Goal: Transaction & Acquisition: Purchase product/service

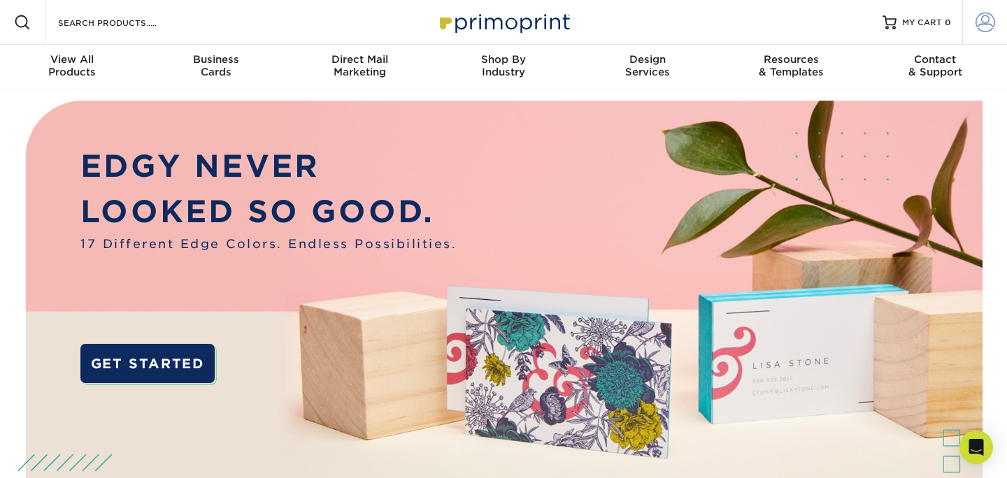
click at [984, 21] on span at bounding box center [985, 23] width 20 height 20
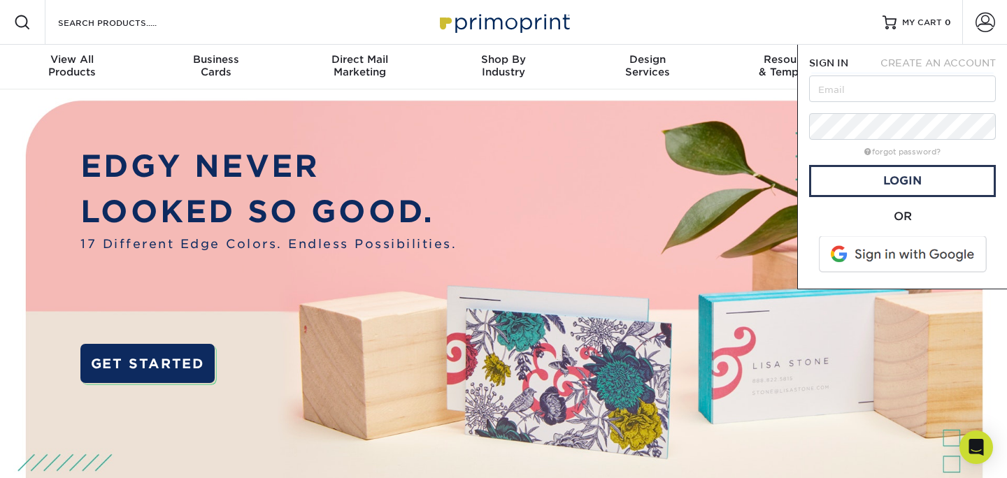
click at [915, 75] on form "SIGN IN CREATE AN ACCOUNT forgot password? All fields are required. Login OR" at bounding box center [902, 167] width 187 height 222
click at [912, 83] on input "text" at bounding box center [902, 89] width 187 height 27
type input "[EMAIL_ADDRESS][DOMAIN_NAME]"
click at [907, 178] on link "Login" at bounding box center [902, 181] width 187 height 32
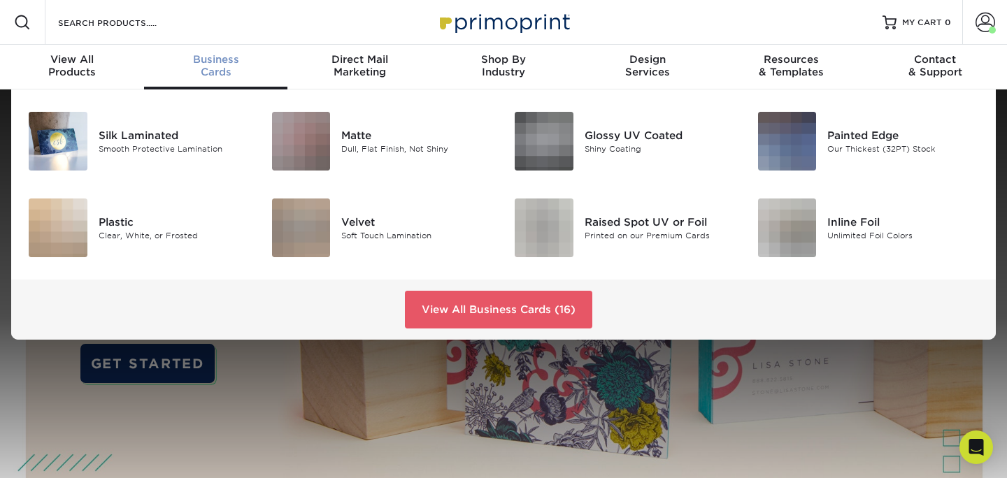
click at [203, 62] on span "Business" at bounding box center [216, 59] width 144 height 13
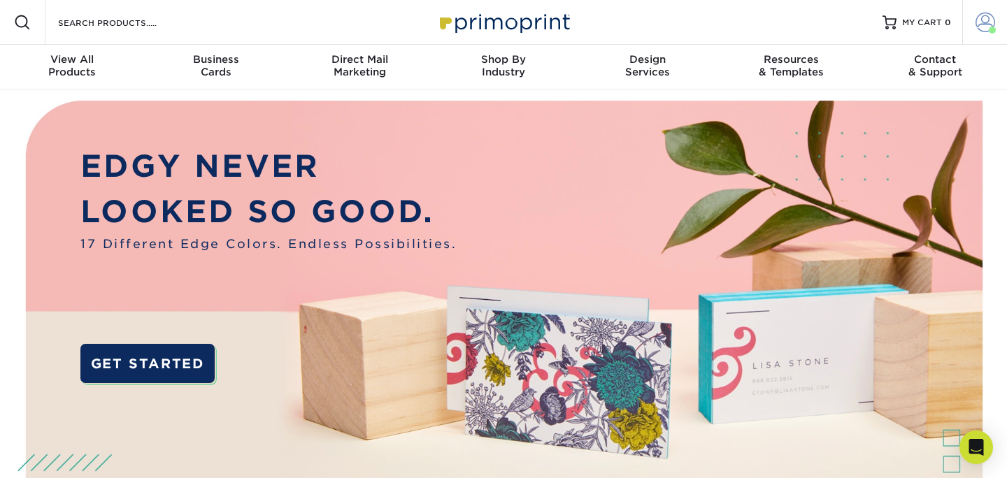
click at [979, 21] on span at bounding box center [985, 23] width 20 height 20
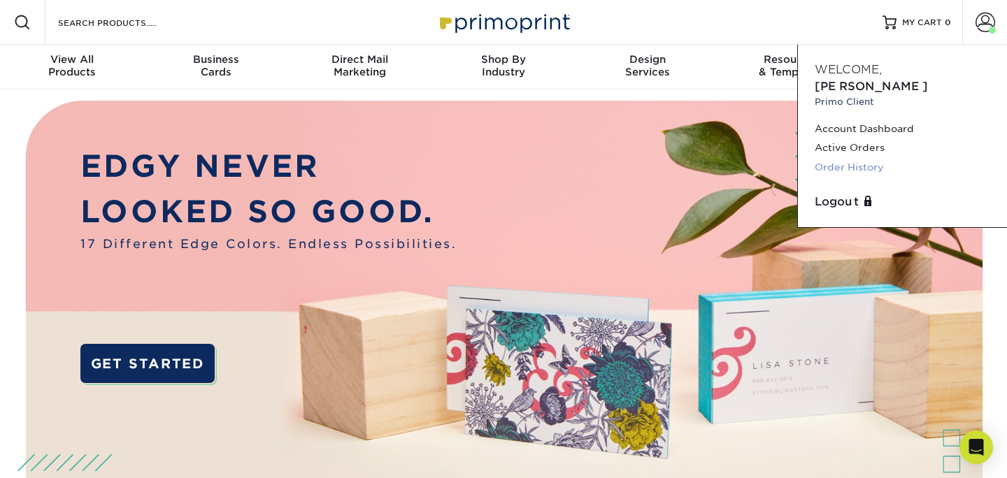
click at [852, 158] on link "Order History" at bounding box center [902, 167] width 175 height 19
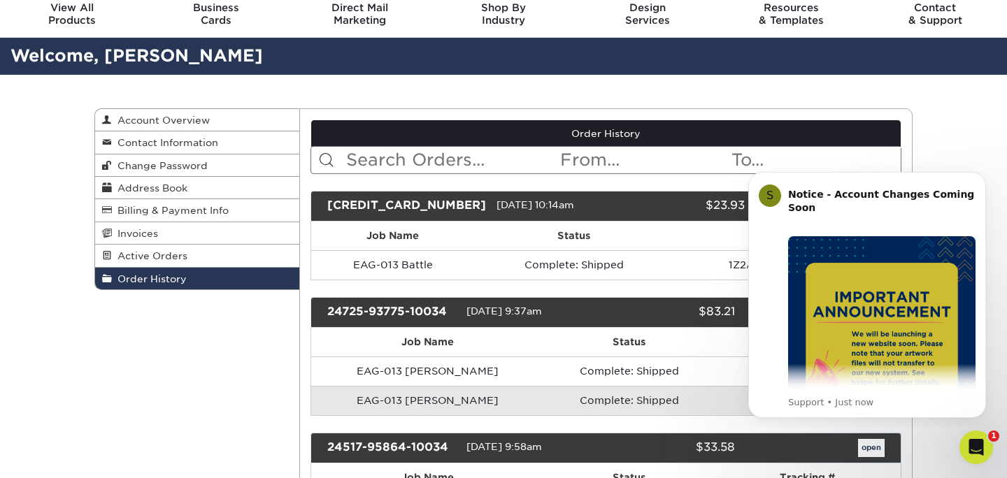
scroll to position [52, 0]
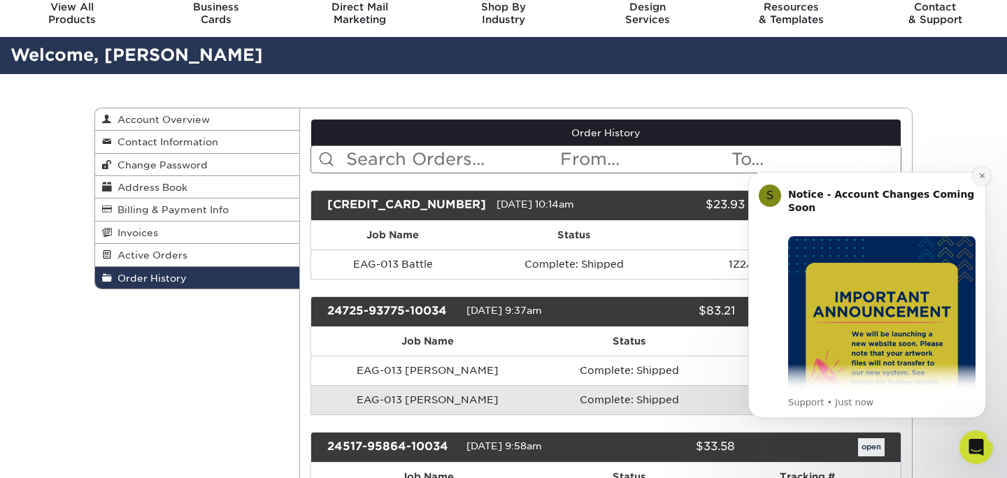
click at [984, 176] on icon "Dismiss notification" at bounding box center [982, 176] width 8 height 8
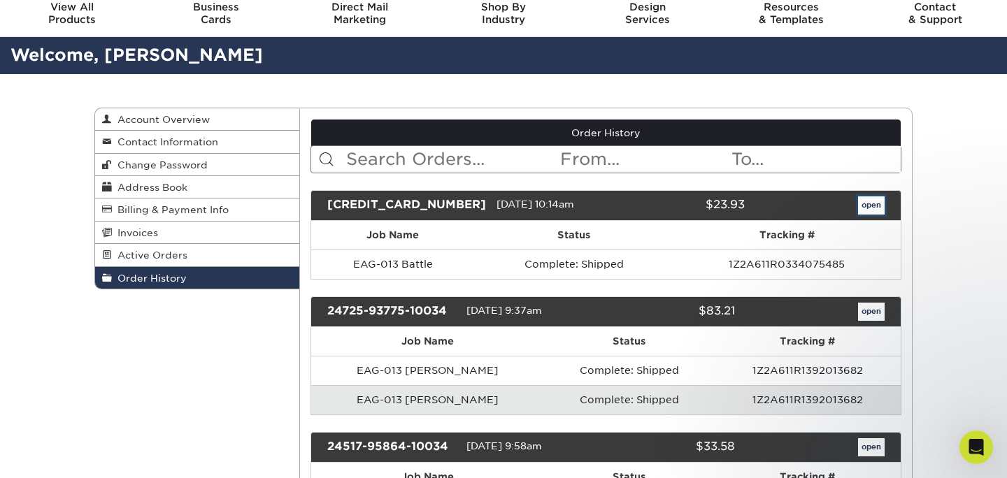
click at [867, 207] on link "open" at bounding box center [871, 205] width 27 height 18
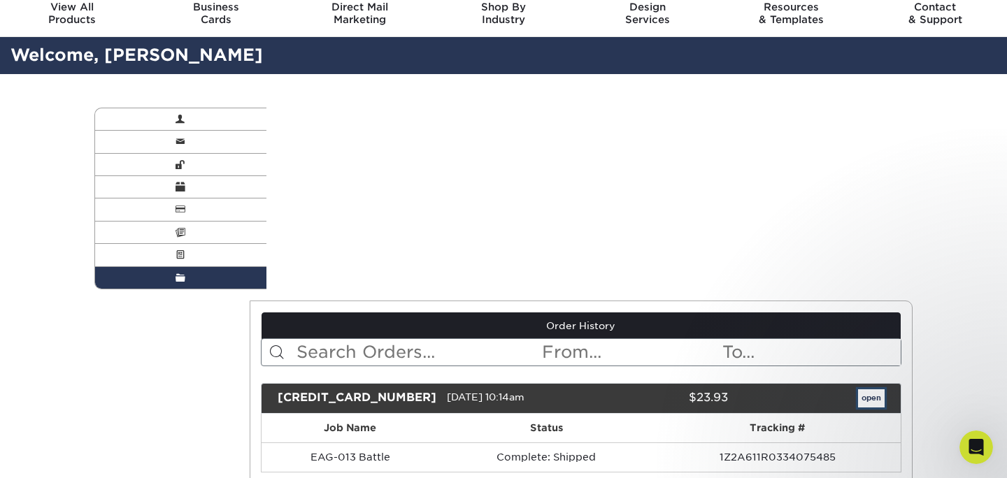
scroll to position [0, 0]
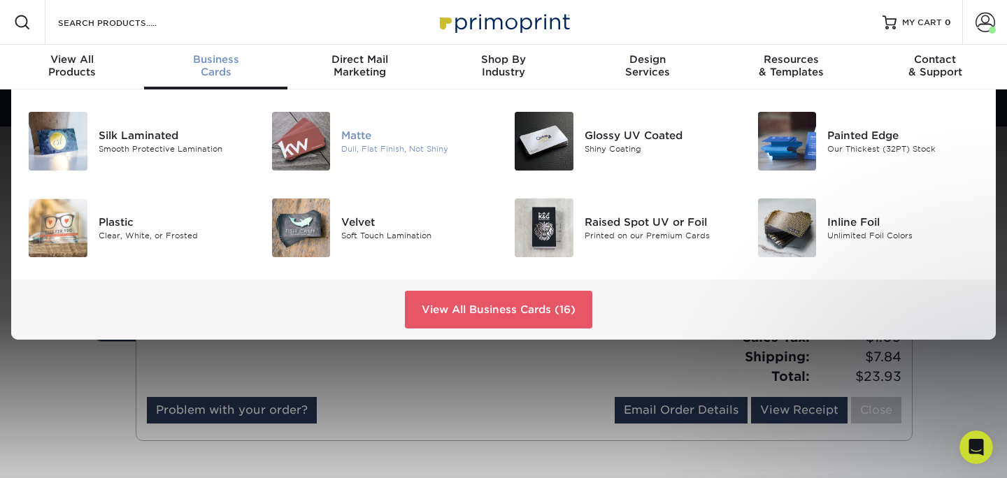
click at [356, 129] on div "Matte" at bounding box center [417, 135] width 152 height 15
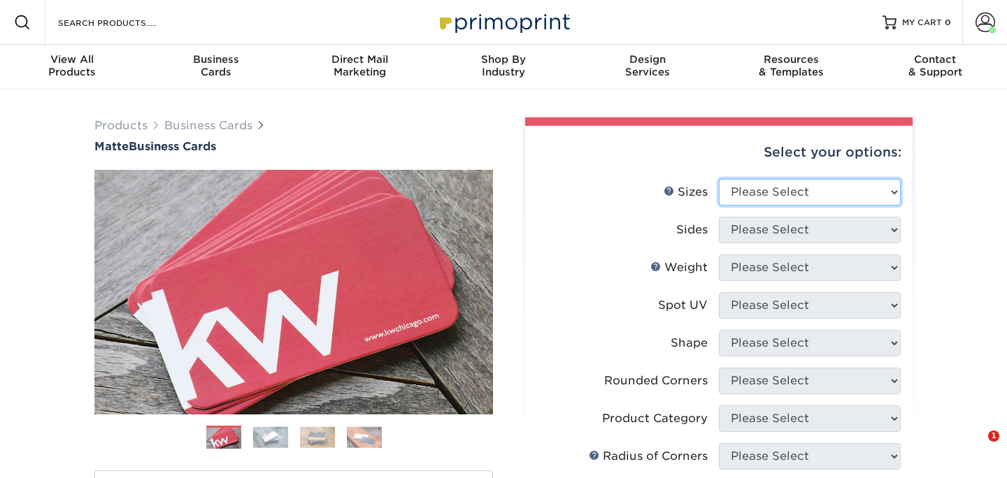
click at [752, 197] on select "Please Select 1.5" x 3.5" - Mini 1.75" x 3.5" - Mini 2" x 2" - Square 2" x 3" -…" at bounding box center [810, 192] width 182 height 27
select select "2.00x3.50"
click at [719, 179] on select "Please Select 1.5" x 3.5" - Mini 1.75" x 3.5" - Mini 2" x 2" - Square 2" x 3" -…" at bounding box center [810, 192] width 182 height 27
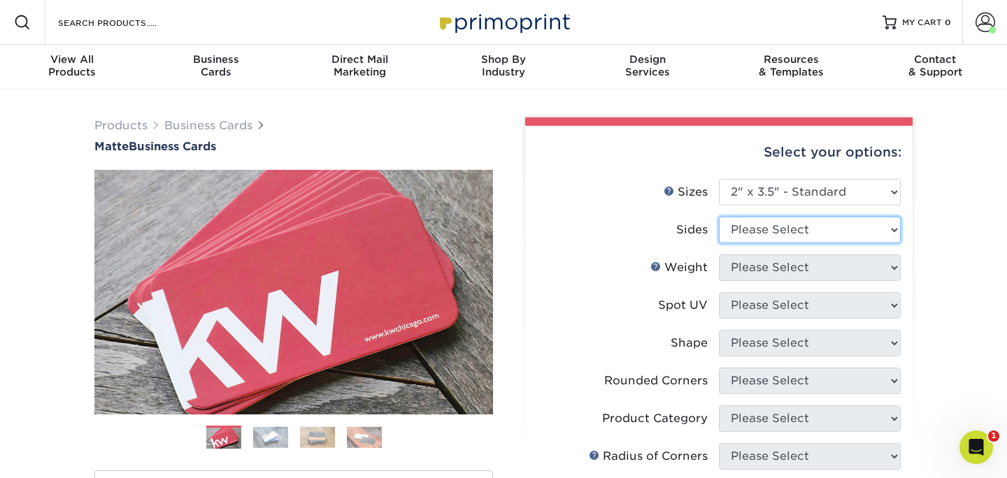
click at [808, 235] on select "Please Select Print Both Sides Print Front Only" at bounding box center [810, 230] width 182 height 27
select select "13abbda7-1d64-4f25-8bb2-c179b224825d"
click at [719, 217] on select "Please Select Print Both Sides Print Front Only" at bounding box center [810, 230] width 182 height 27
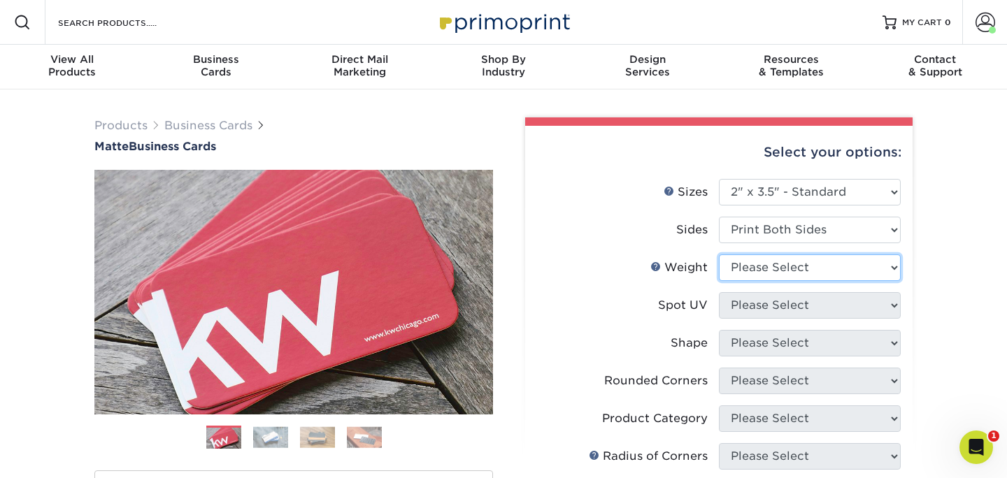
click at [816, 269] on select "Please Select 16PT 14PT" at bounding box center [810, 268] width 182 height 27
select select "14PT"
click at [719, 255] on select "Please Select 16PT 14PT" at bounding box center [810, 268] width 182 height 27
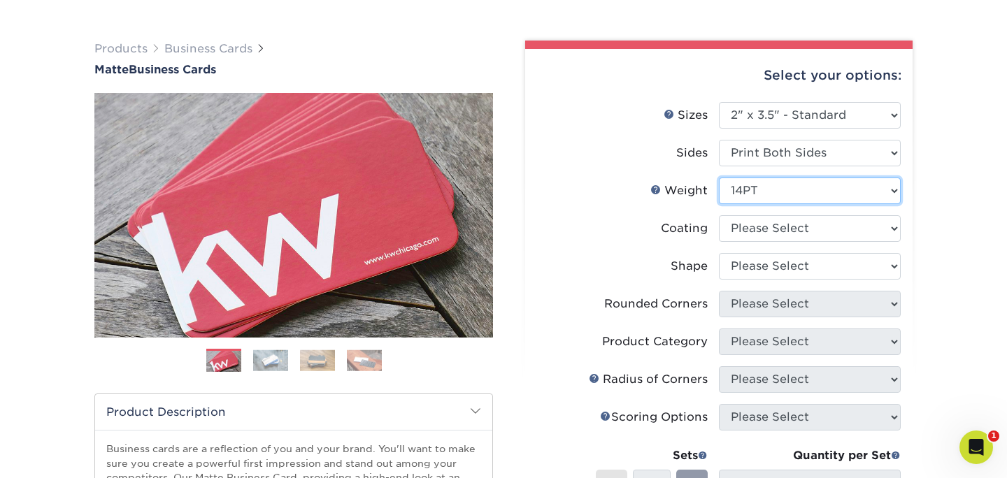
scroll to position [85, 0]
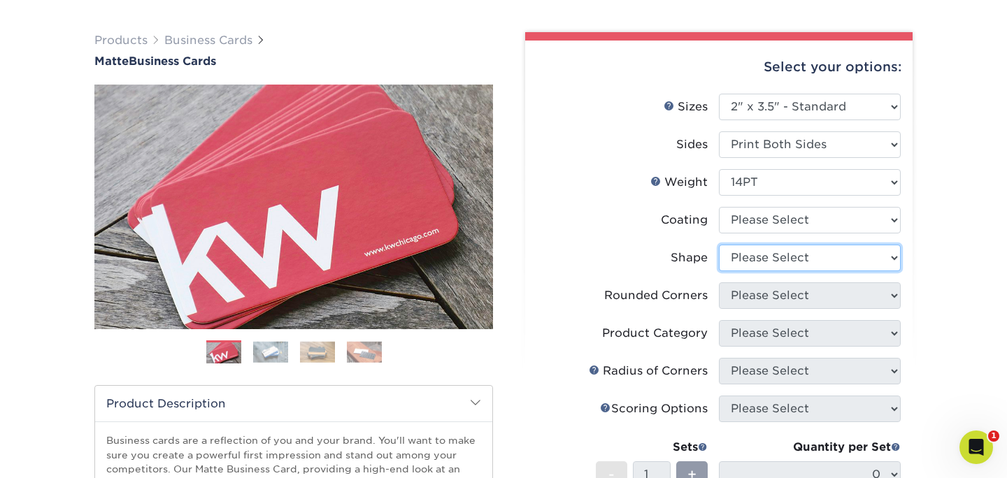
click at [818, 265] on select "Please Select Standard" at bounding box center [810, 258] width 182 height 27
select select "standard"
click at [719, 245] on select "Please Select Standard" at bounding box center [810, 258] width 182 height 27
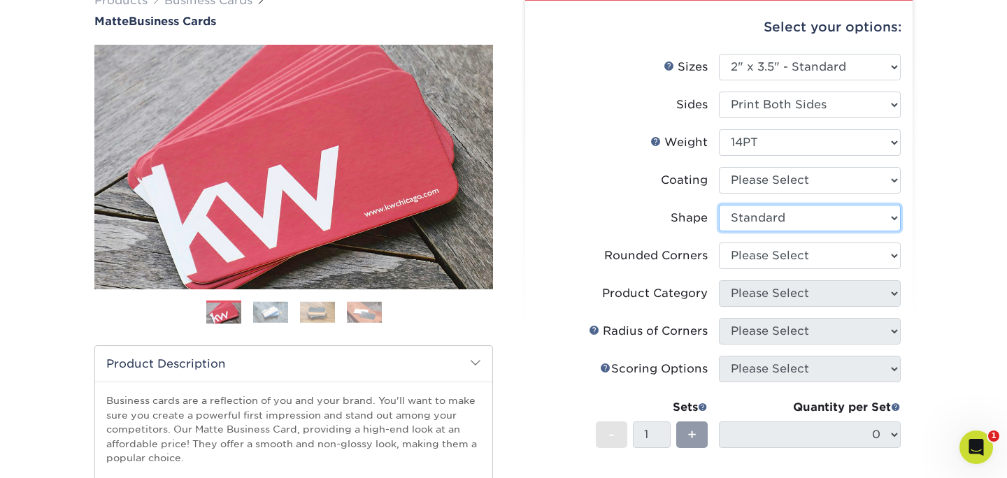
scroll to position [128, 0]
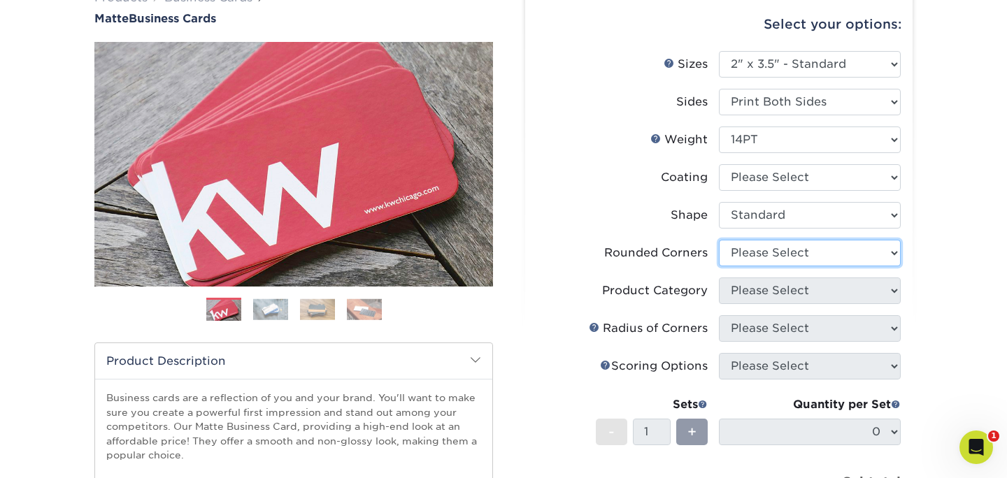
click at [820, 261] on select "Please Select Yes - Round 2 Corners Yes - Round 4 Corners No" at bounding box center [810, 253] width 182 height 27
click at [719, 240] on select "Please Select Yes - Round 2 Corners Yes - Round 4 Corners No" at bounding box center [810, 253] width 182 height 27
select select "-1"
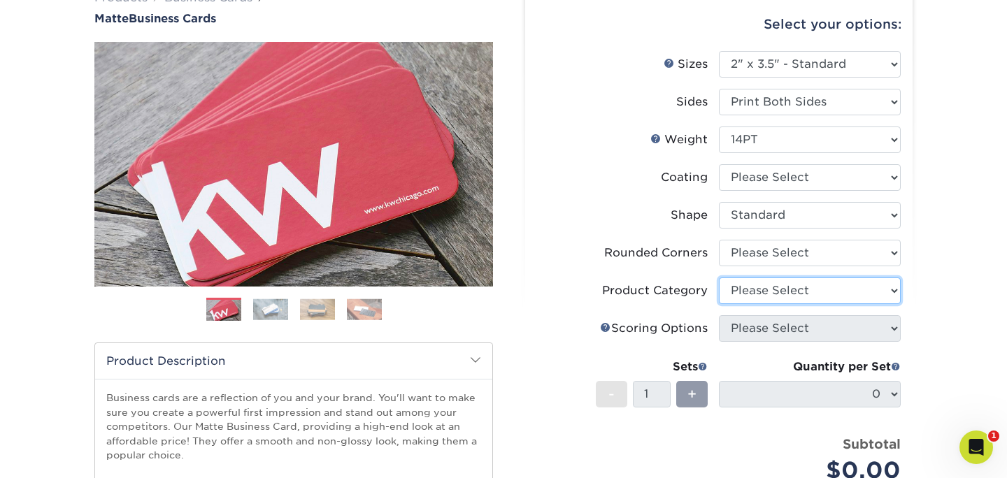
click at [806, 286] on select "Please Select" at bounding box center [810, 291] width 182 height 27
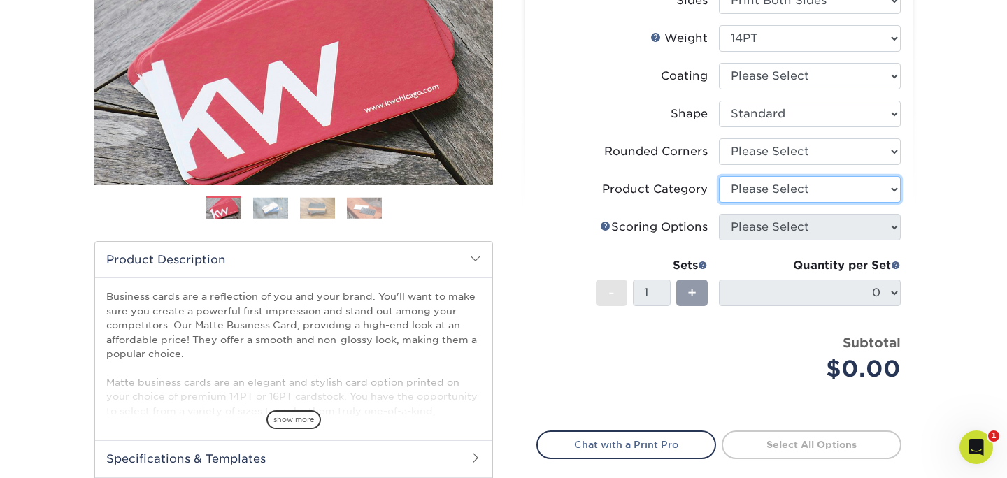
scroll to position [234, 0]
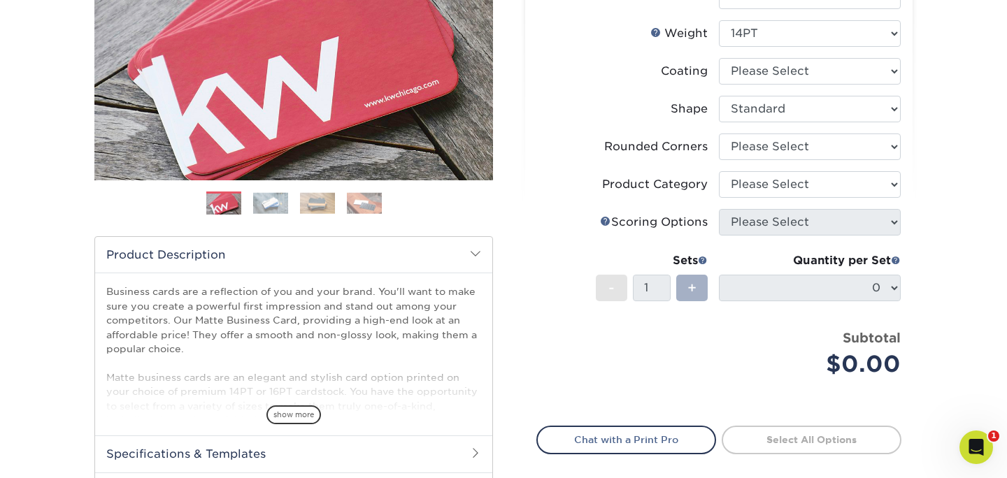
click at [691, 294] on span "+" at bounding box center [691, 288] width 9 height 21
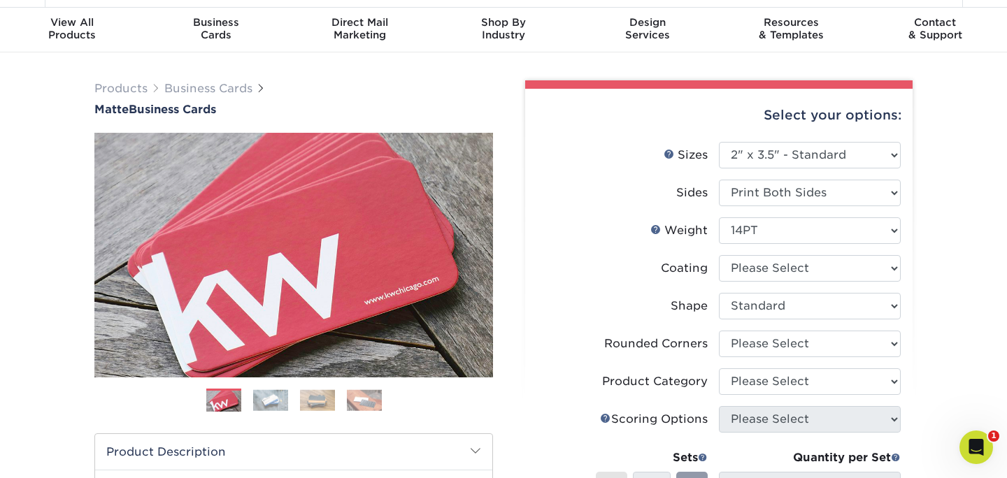
scroll to position [100, 0]
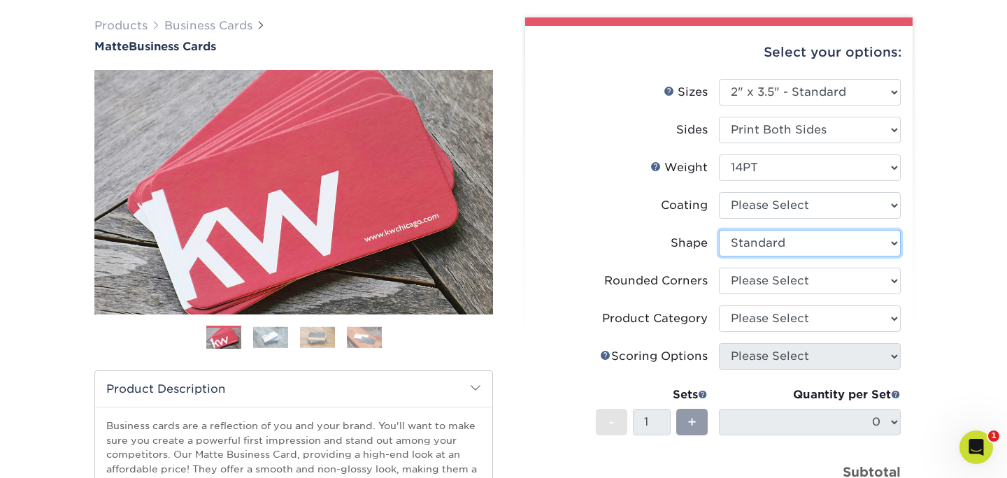
click at [852, 241] on select "Please Select Standard" at bounding box center [810, 243] width 182 height 27
click at [719, 230] on select "Please Select Standard" at bounding box center [810, 243] width 182 height 27
click at [853, 214] on select at bounding box center [810, 205] width 182 height 27
select select "121bb7b5-3b4d-429f-bd8d-bbf80e953313"
click at [719, 192] on select at bounding box center [810, 205] width 182 height 27
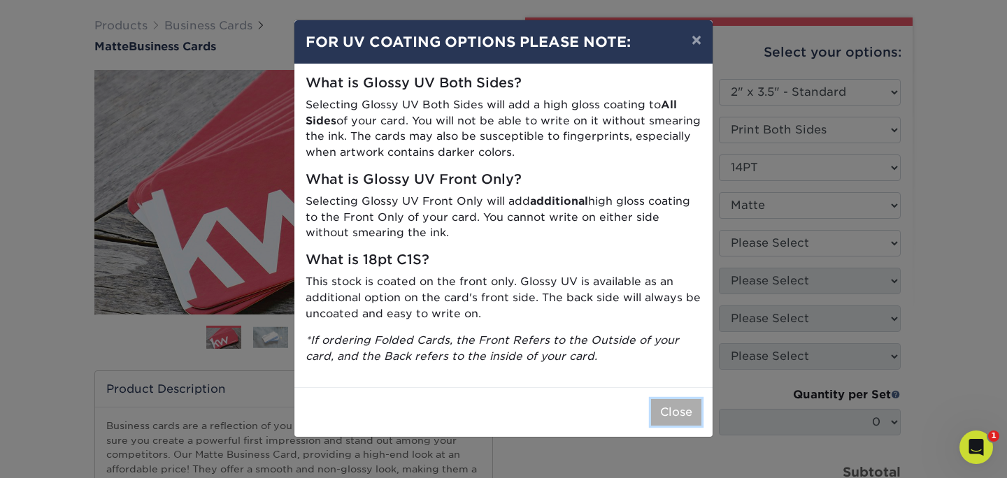
click at [678, 413] on button "Close" at bounding box center [676, 412] width 50 height 27
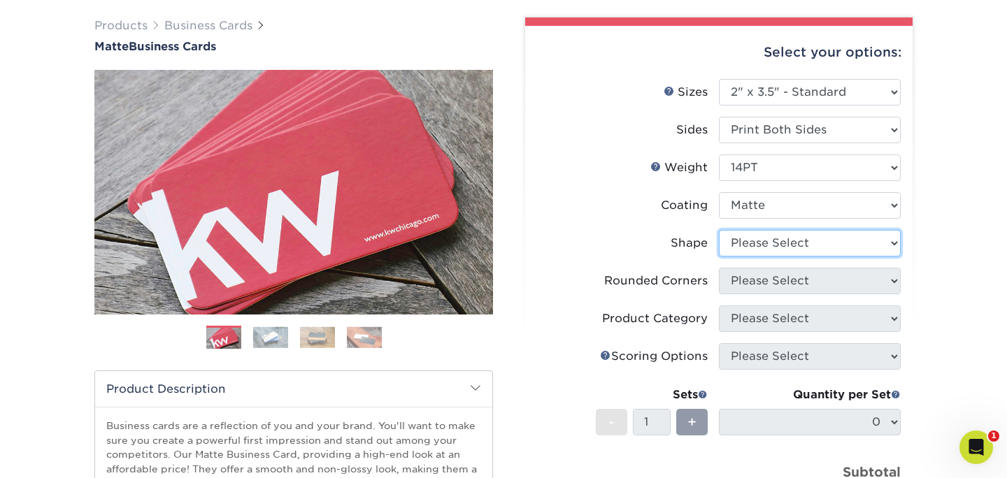
click at [843, 246] on select "Please Select Standard" at bounding box center [810, 243] width 182 height 27
select select "standard"
click at [719, 230] on select "Please Select Standard" at bounding box center [810, 243] width 182 height 27
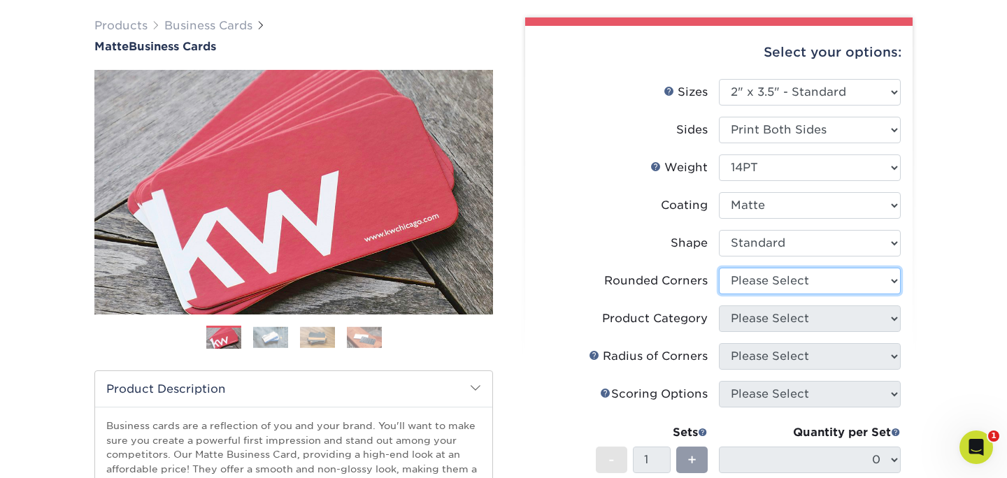
click at [840, 282] on select "Please Select Yes - Round 2 Corners Yes - Round 4 Corners No" at bounding box center [810, 281] width 182 height 27
select select "0"
click at [719, 268] on select "Please Select Yes - Round 2 Corners Yes - Round 4 Corners No" at bounding box center [810, 281] width 182 height 27
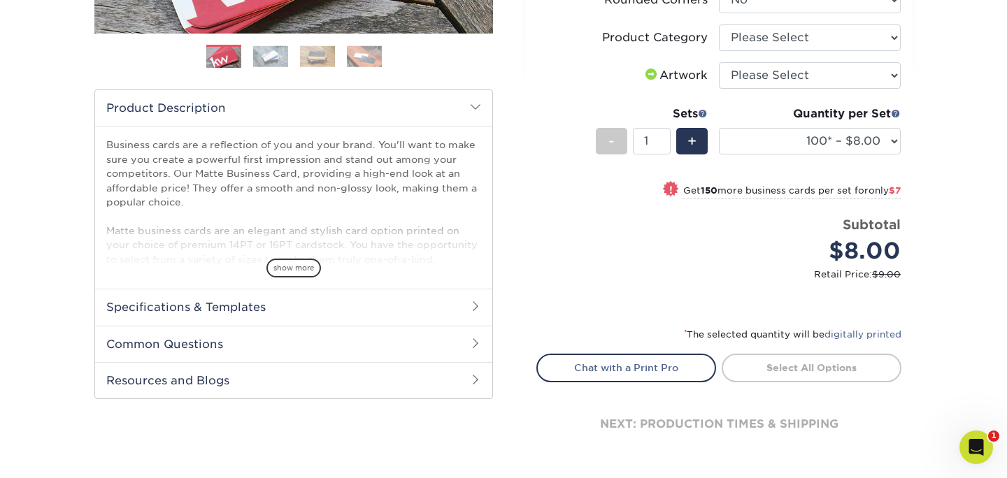
scroll to position [382, 0]
click at [840, 65] on select "Please Select I will upload files I need a design - $100" at bounding box center [810, 75] width 182 height 27
click at [522, 224] on div "Select your options: Sizes Help Sizes Sides 16PT" at bounding box center [713, 106] width 399 height 741
click at [824, 67] on select "Please Select I will upload files I need a design - $100" at bounding box center [810, 75] width 182 height 27
select select "upload"
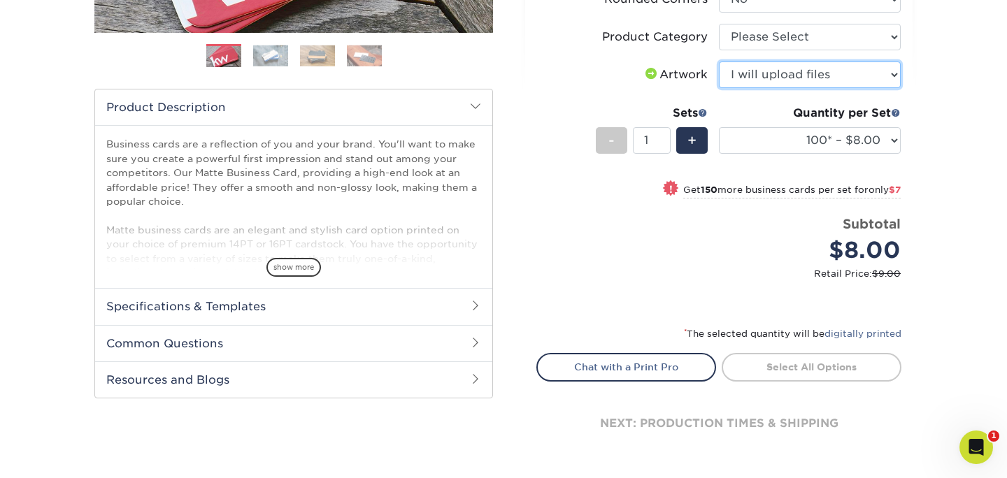
click at [719, 62] on select "Please Select I will upload files I need a design - $100" at bounding box center [810, 75] width 182 height 27
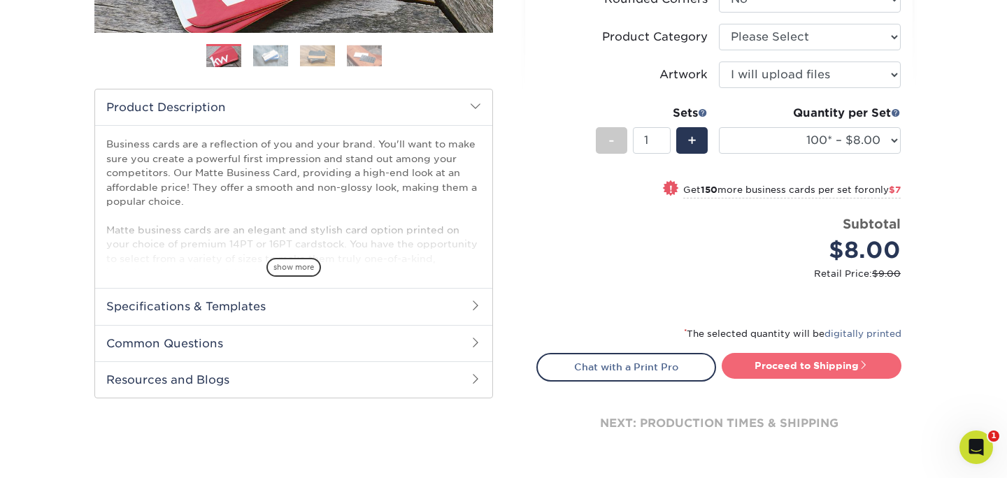
click at [823, 361] on link "Proceed to Shipping" at bounding box center [812, 365] width 180 height 25
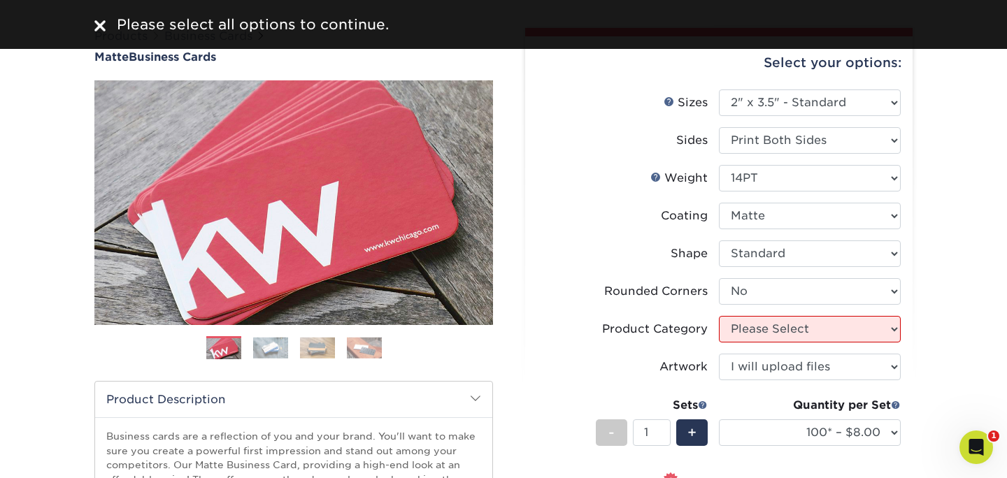
scroll to position [108, 0]
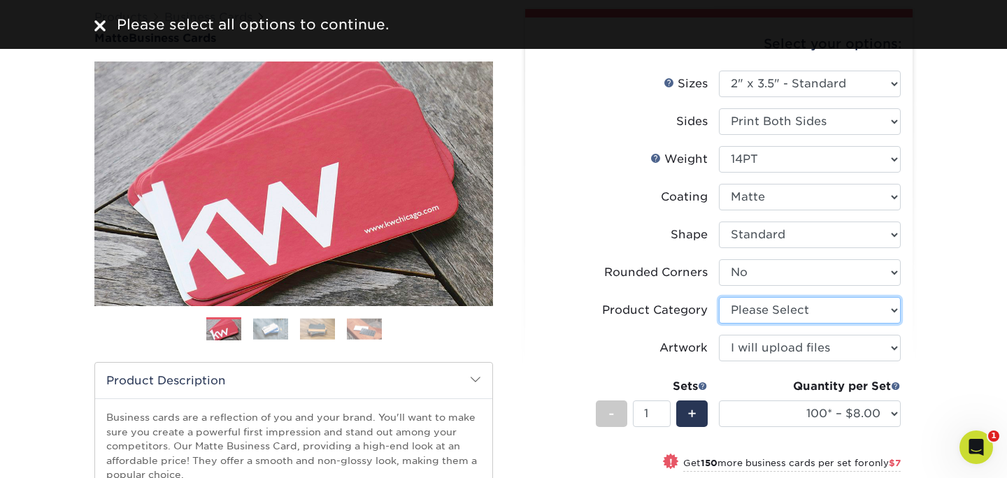
click at [805, 308] on select "Please Select Business Cards" at bounding box center [810, 310] width 182 height 27
select select "3b5148f1-0588-4f88-a218-97bcfdce65c1"
click at [719, 297] on select "Please Select Business Cards" at bounding box center [810, 310] width 182 height 27
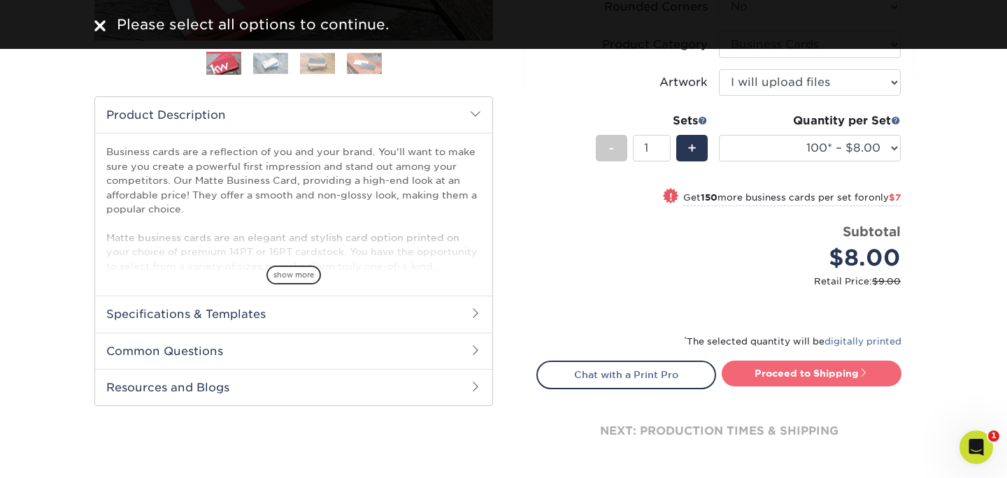
click at [808, 362] on link "Proceed to Shipping" at bounding box center [812, 373] width 180 height 25
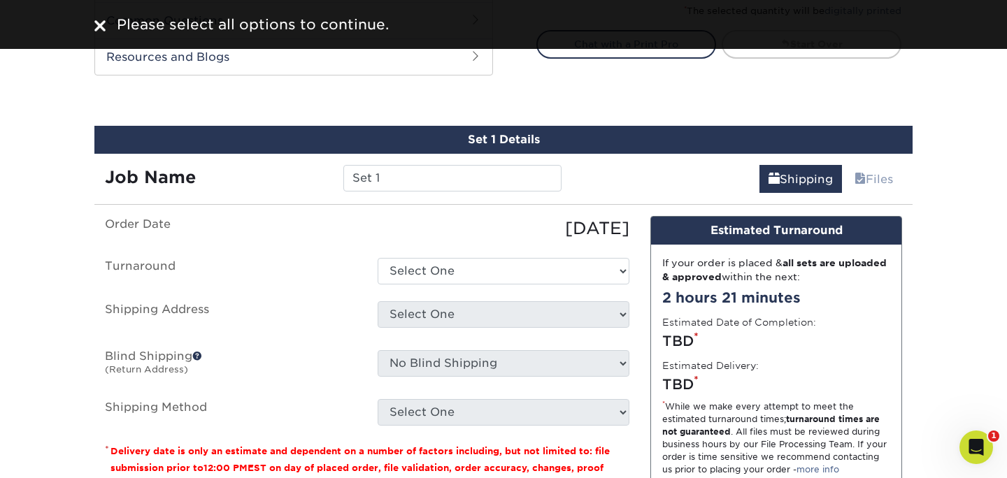
scroll to position [773, 0]
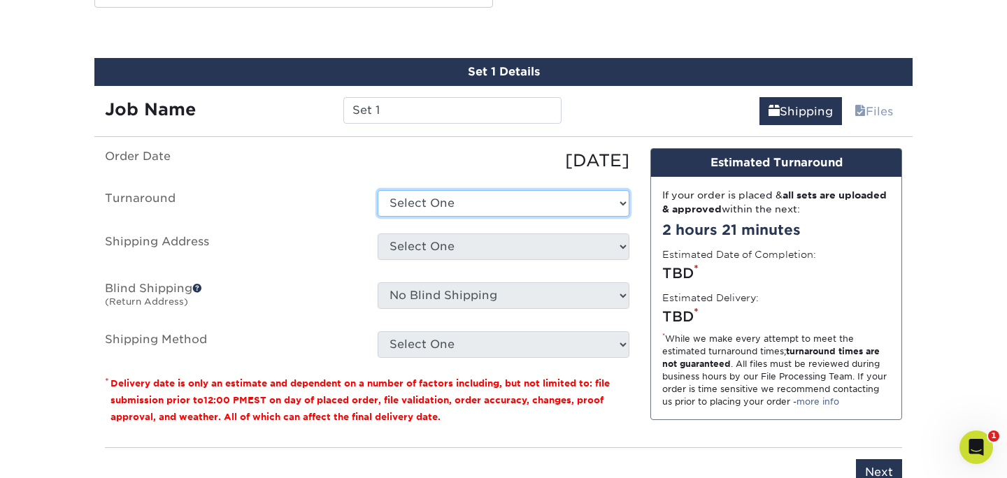
click at [473, 205] on select "Select One 2-4 Business Days 2 Day Next Business Day" at bounding box center [504, 203] width 252 height 27
select select "e6dc3f44-811f-4023-acdf-8cd9144995fc"
click at [378, 190] on select "Select One 2-4 Business Days 2 Day Next Business Day" at bounding box center [504, 203] width 252 height 27
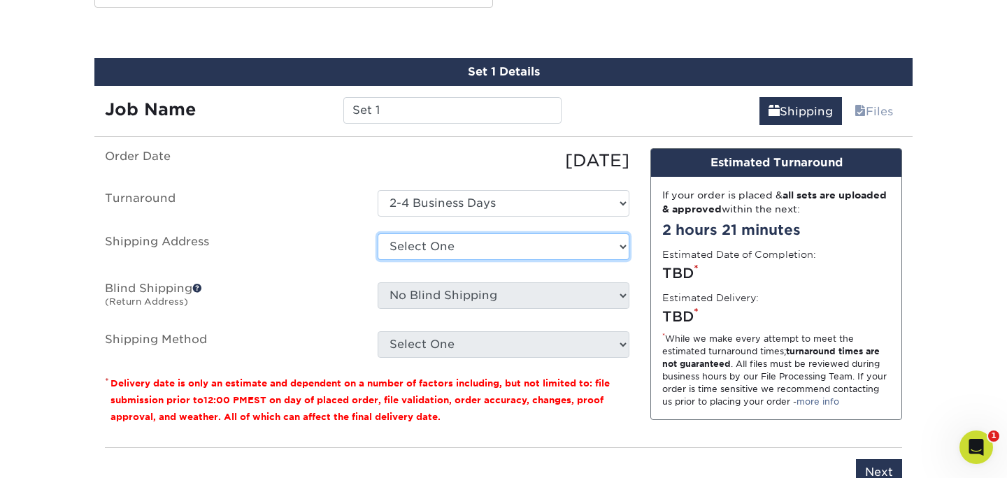
click at [492, 248] on select "Select One Eagle Rock Concrete New TMM Regency Sandhills TMM TMM + Add New Addr…" at bounding box center [504, 247] width 252 height 27
select select "251617"
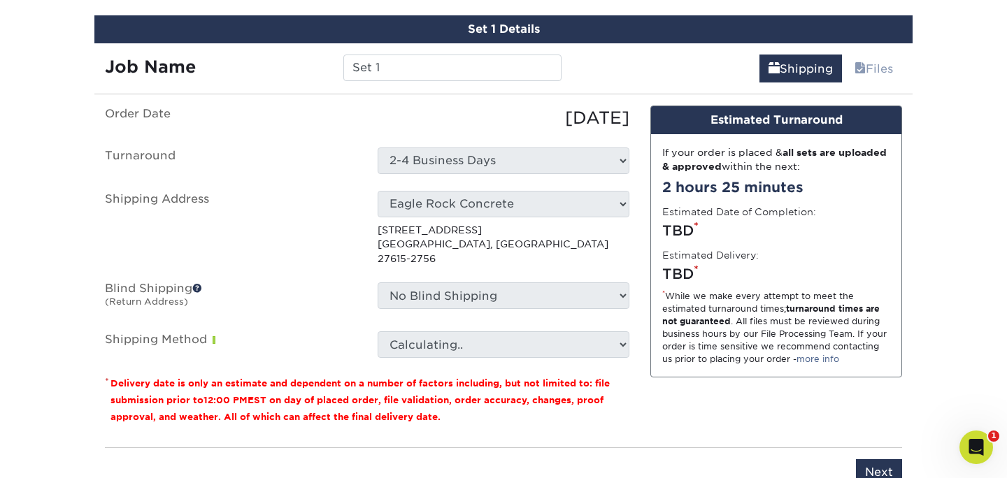
scroll to position [817, 0]
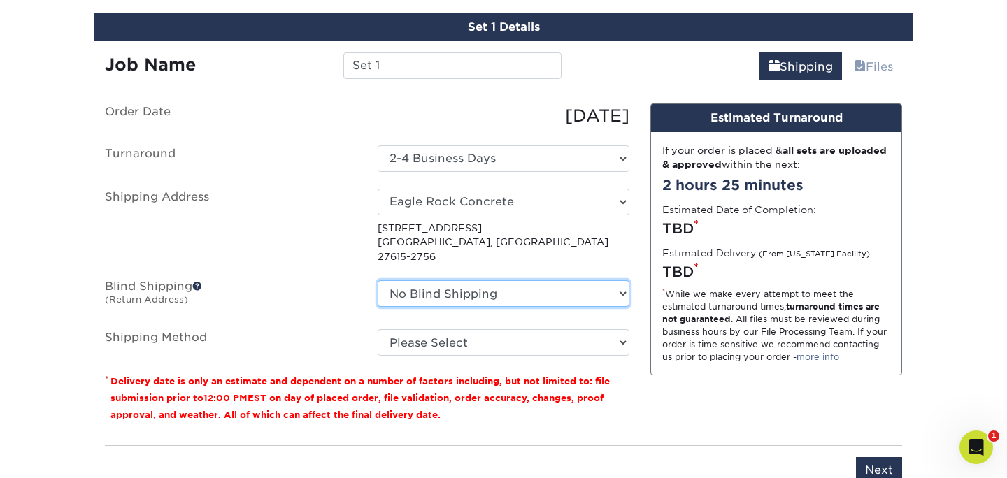
click at [504, 280] on select "No Blind Shipping Eagle Rock Concrete New TMM Regency Sandhills TMM TMM + Add N…" at bounding box center [504, 293] width 252 height 27
click at [378, 280] on select "No Blind Shipping Eagle Rock Concrete New TMM Regency Sandhills TMM TMM + Add N…" at bounding box center [504, 293] width 252 height 27
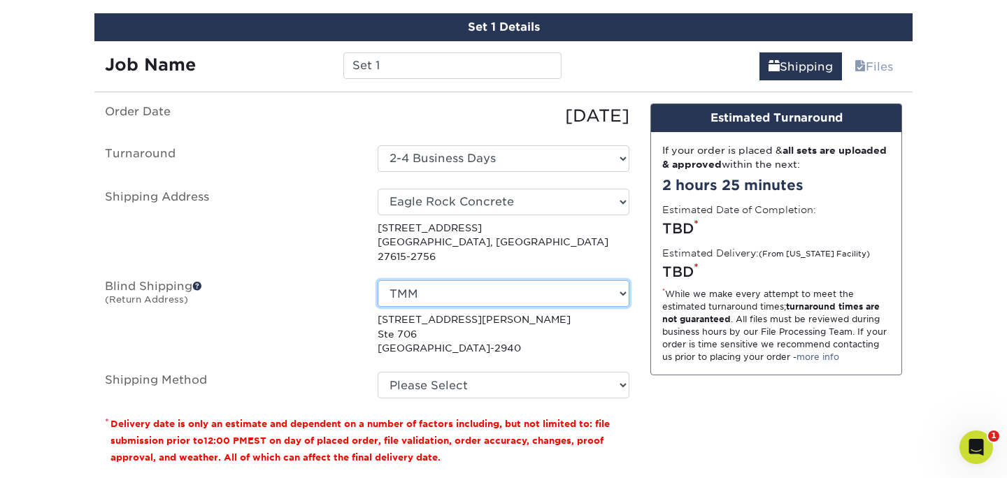
click at [482, 283] on select "No Blind Shipping Eagle Rock Concrete New TMM Regency Sandhills TMM TMM + Add N…" at bounding box center [504, 293] width 252 height 27
click at [378, 280] on select "No Blind Shipping Eagle Rock Concrete New TMM Regency Sandhills TMM TMM + Add N…" at bounding box center [504, 293] width 252 height 27
click at [489, 285] on select "No Blind Shipping Eagle Rock Concrete New TMM Regency Sandhills TMM TMM + Add N…" at bounding box center [504, 293] width 252 height 27
select select "184411"
click at [378, 280] on select "No Blind Shipping Eagle Rock Concrete New TMM Regency Sandhills TMM TMM + Add N…" at bounding box center [504, 293] width 252 height 27
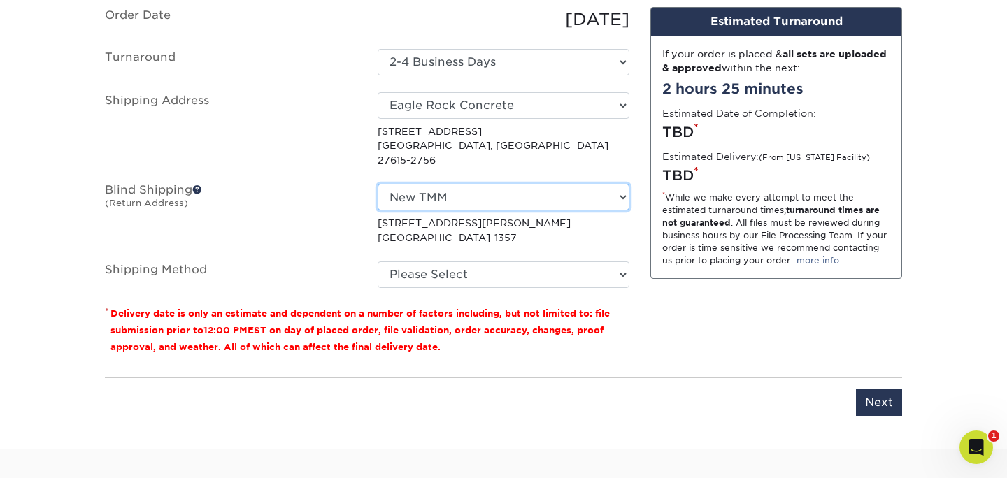
scroll to position [918, 0]
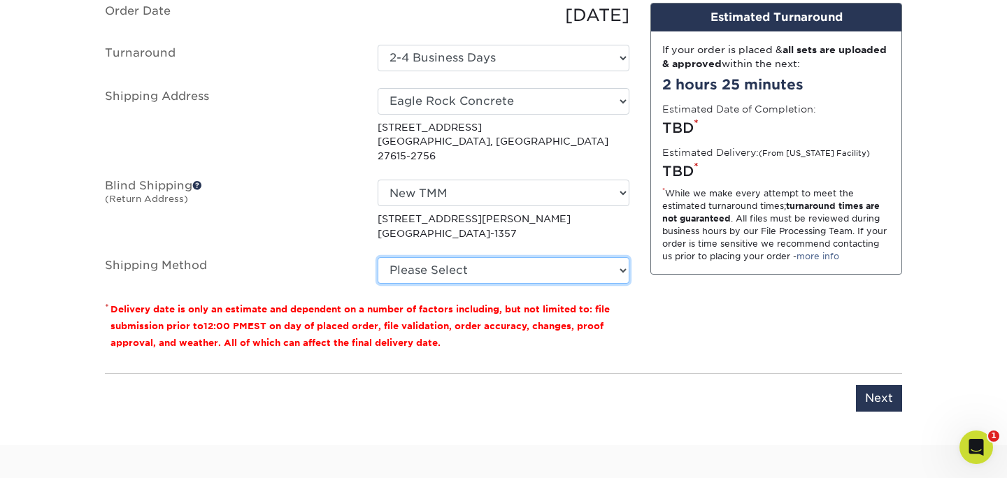
click at [489, 257] on select "Please Select Ground Shipping (+$7.84) 3 Day Shipping Service (+$15.34) 2 Day A…" at bounding box center [504, 270] width 252 height 27
select select "03"
click at [378, 257] on select "Please Select Ground Shipping (+$7.84) 3 Day Shipping Service (+$15.34) 2 Day A…" at bounding box center [504, 270] width 252 height 27
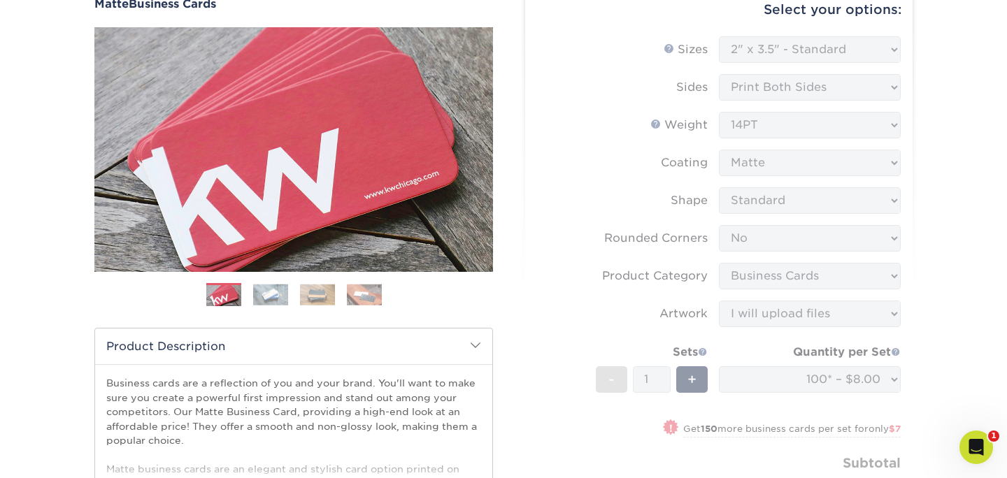
scroll to position [134, 0]
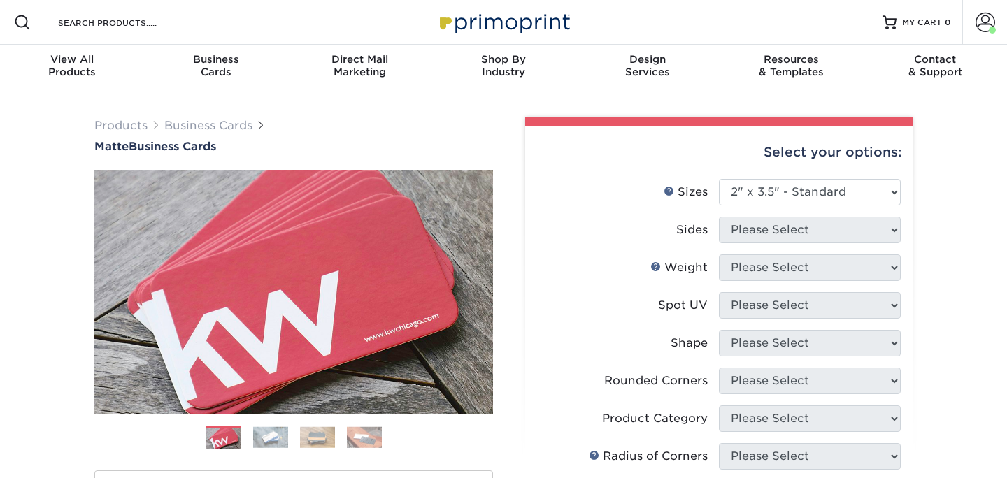
select select "2.00x3.50"
click at [795, 199] on select "Please Select 1.5" x 3.5" - Mini 1.75" x 3.5" - Mini 2" x 2" - Square 2" x 3" -…" at bounding box center [810, 192] width 182 height 27
click at [719, 179] on select "Please Select 1.5" x 3.5" - Mini 1.75" x 3.5" - Mini 2" x 2" - Square 2" x 3" -…" at bounding box center [810, 192] width 182 height 27
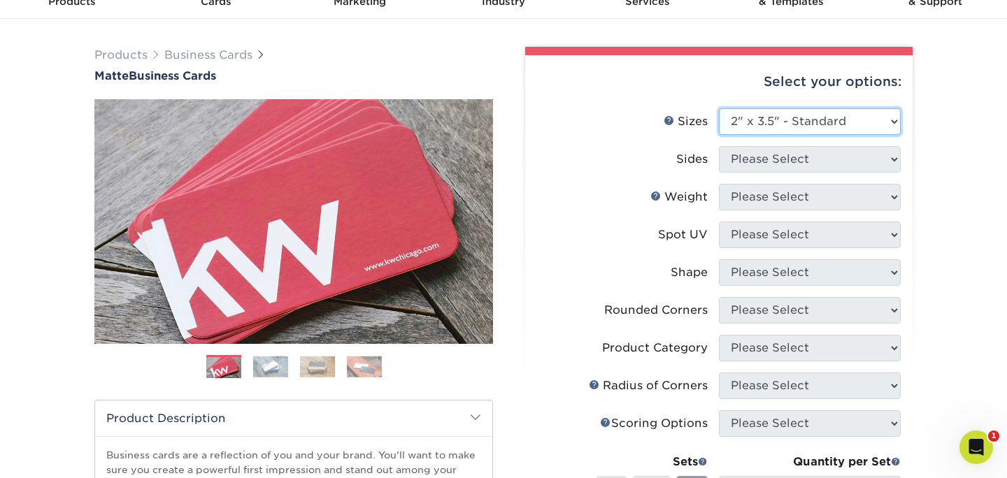
scroll to position [71, 0]
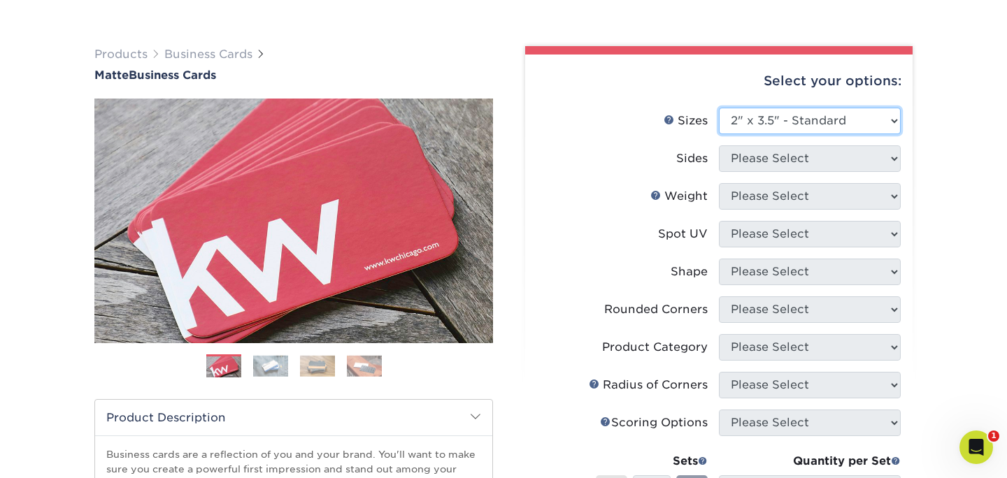
click at [741, 126] on select "Please Select 1.5" x 3.5" - Mini 1.75" x 3.5" - Mini 2" x 2" - Square 2" x 3" -…" at bounding box center [810, 121] width 182 height 27
click at [719, 108] on select "Please Select 1.5" x 3.5" - Mini 1.75" x 3.5" - Mini 2" x 2" - Square 2" x 3" -…" at bounding box center [810, 121] width 182 height 27
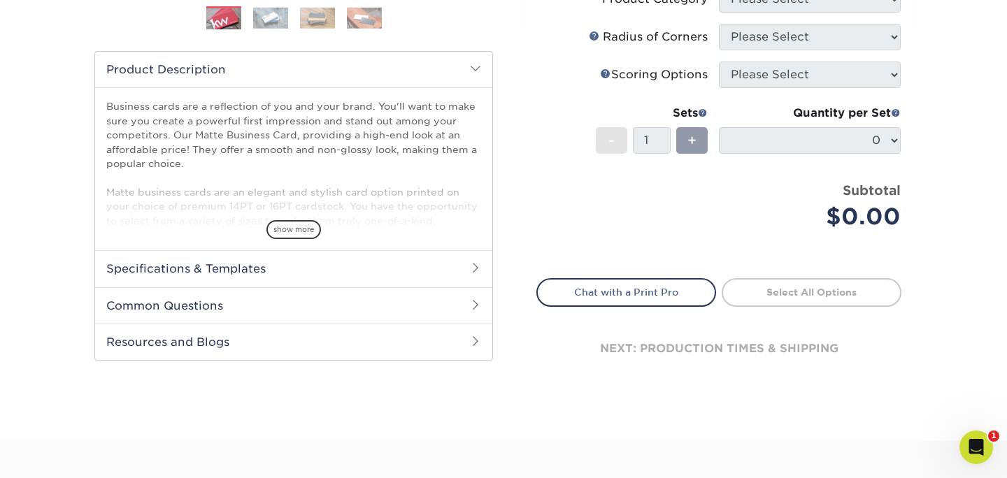
scroll to position [0, 0]
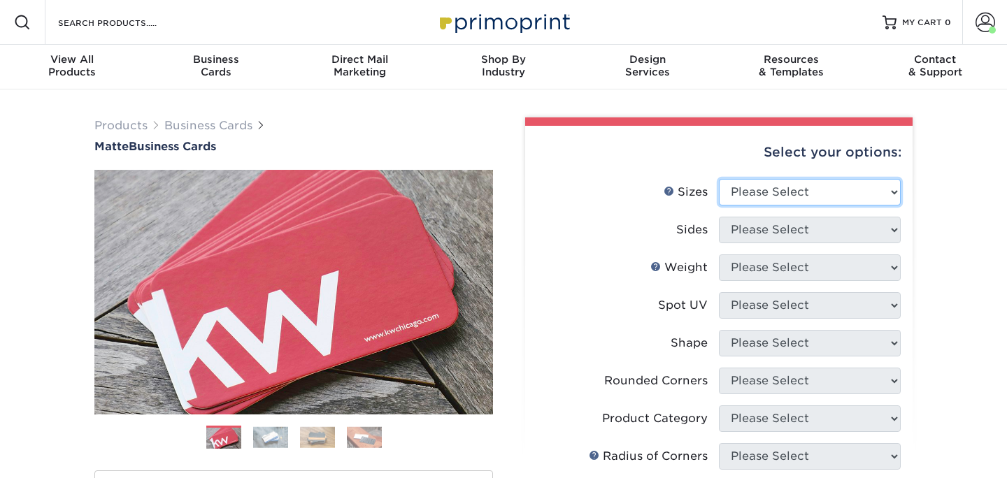
click at [797, 188] on select "Please Select 1.5" x 3.5" - Mini 1.75" x 3.5" - Mini 2" x 2" - Square 2" x 3" -…" at bounding box center [810, 192] width 182 height 27
select select "2.00x3.50"
click at [719, 179] on select "Please Select 1.5" x 3.5" - Mini 1.75" x 3.5" - Mini 2" x 2" - Square 2" x 3" -…" at bounding box center [810, 192] width 182 height 27
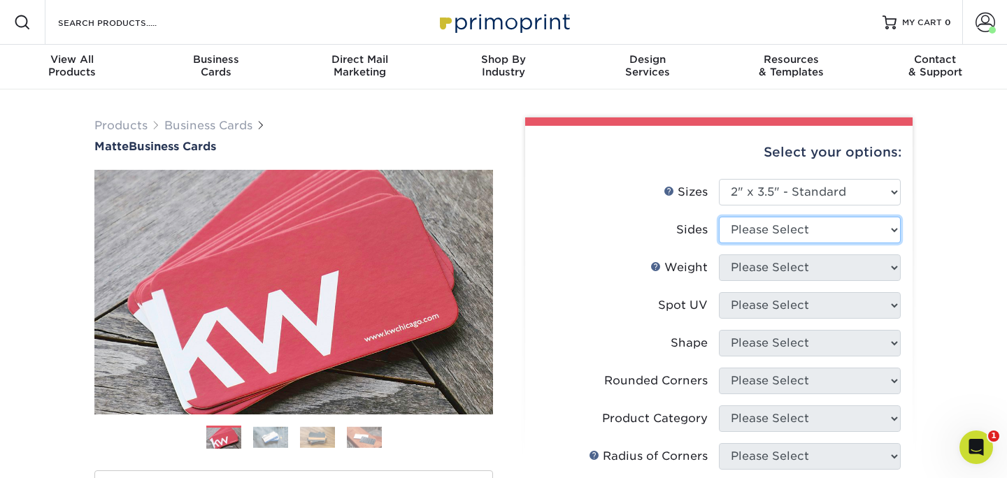
click at [810, 236] on select "Please Select Print Both Sides Print Front Only" at bounding box center [810, 230] width 182 height 27
select select "13abbda7-1d64-4f25-8bb2-c179b224825d"
click at [719, 217] on select "Please Select Print Both Sides Print Front Only" at bounding box center [810, 230] width 182 height 27
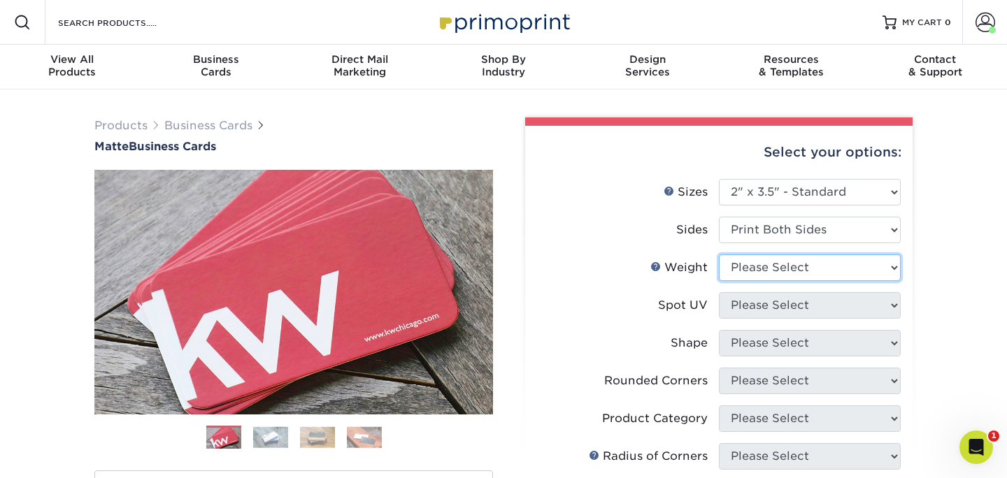
click at [810, 271] on select "Please Select 16PT 14PT" at bounding box center [810, 268] width 182 height 27
select select "14PT"
click at [719, 255] on select "Please Select 16PT 14PT" at bounding box center [810, 268] width 182 height 27
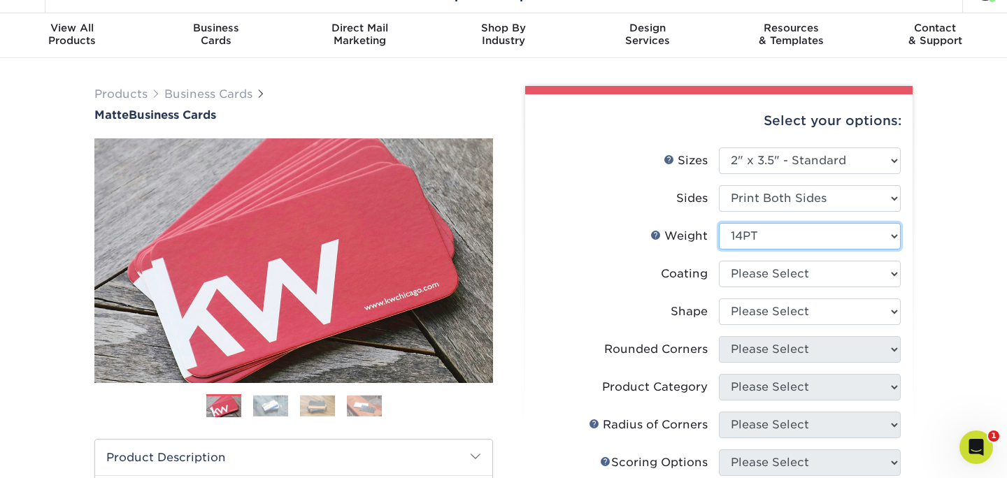
scroll to position [48, 0]
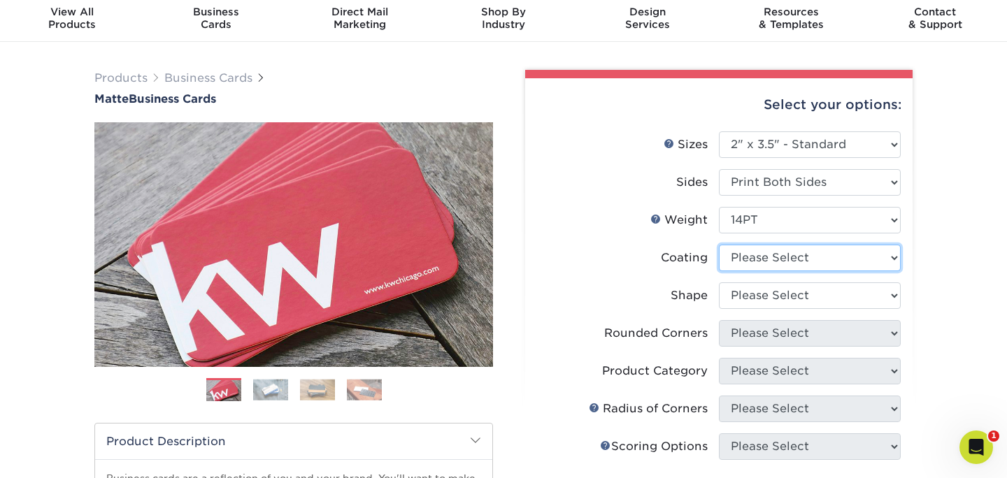
click at [802, 266] on select at bounding box center [810, 258] width 182 height 27
select select "121bb7b5-3b4d-429f-bd8d-bbf80e953313"
click at [719, 245] on select at bounding box center [810, 258] width 182 height 27
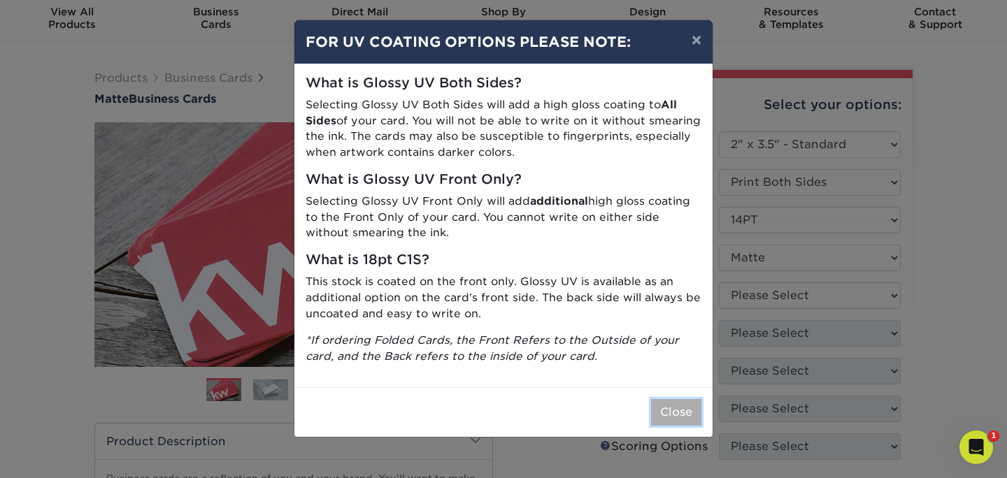
click at [677, 414] on button "Close" at bounding box center [676, 412] width 50 height 27
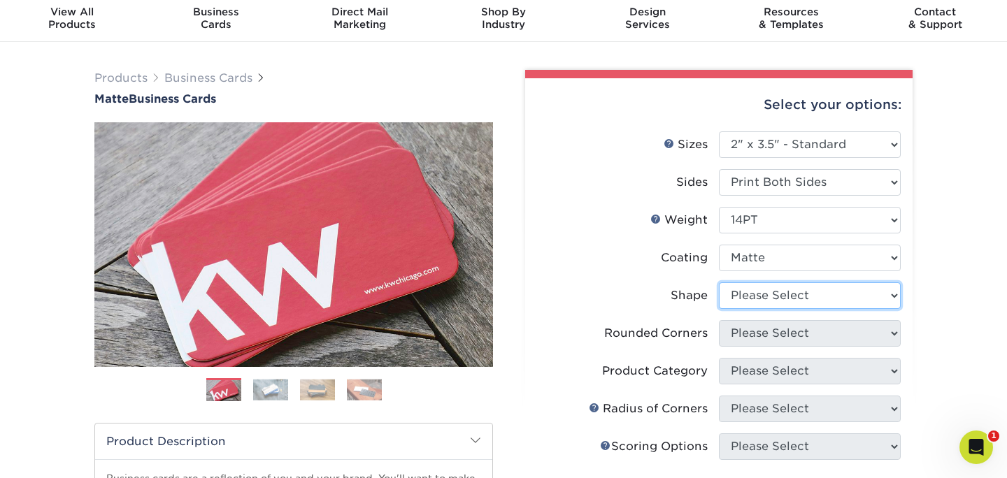
click at [794, 300] on select "Please Select Standard" at bounding box center [810, 295] width 182 height 27
select select "standard"
click at [719, 282] on select "Please Select Standard" at bounding box center [810, 295] width 182 height 27
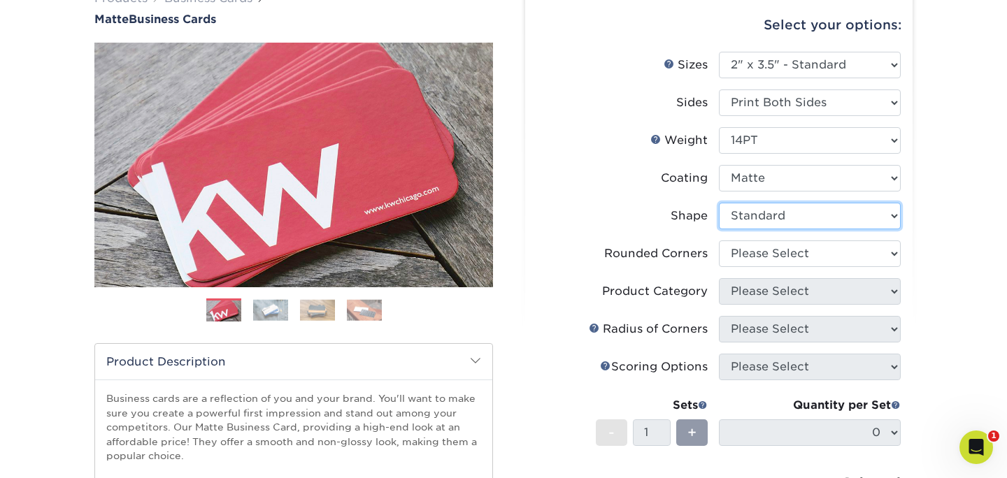
scroll to position [134, 0]
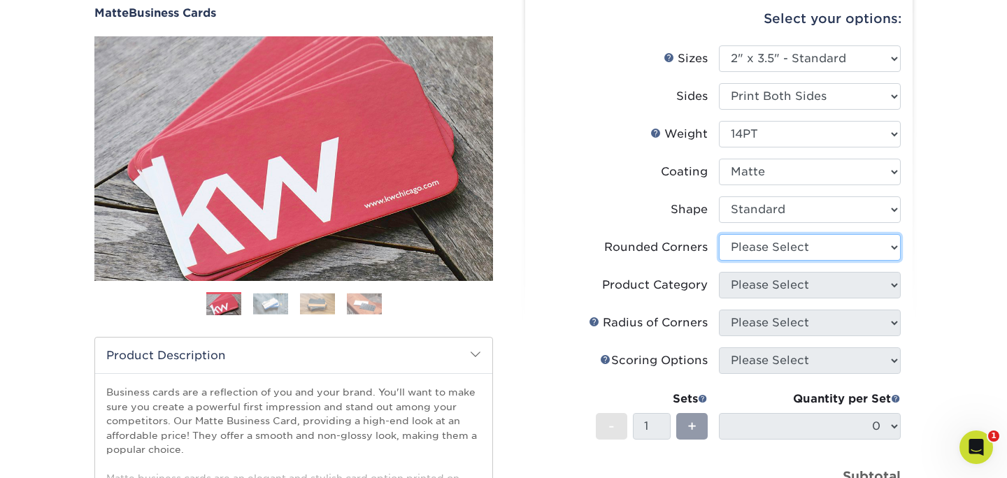
click at [794, 248] on select "Please Select Yes - Round 2 Corners Yes - Round 4 Corners No" at bounding box center [810, 247] width 182 height 27
select select "0"
click at [719, 234] on select "Please Select Yes - Round 2 Corners Yes - Round 4 Corners No" at bounding box center [810, 247] width 182 height 27
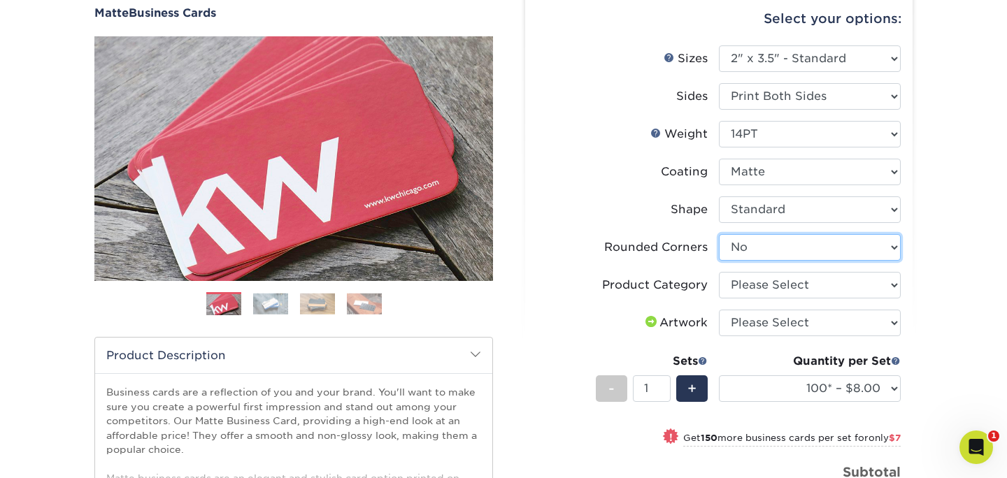
click at [791, 247] on select "Please Select Yes - Round 2 Corners Yes - Round 4 Corners No" at bounding box center [810, 247] width 182 height 27
click at [719, 234] on select "Please Select Yes - Round 2 Corners Yes - Round 4 Corners No" at bounding box center [810, 247] width 182 height 27
click at [795, 287] on select "Please Select Business Cards" at bounding box center [810, 285] width 182 height 27
select select "3b5148f1-0588-4f88-a218-97bcfdce65c1"
click at [719, 272] on select "Please Select Business Cards" at bounding box center [810, 285] width 182 height 27
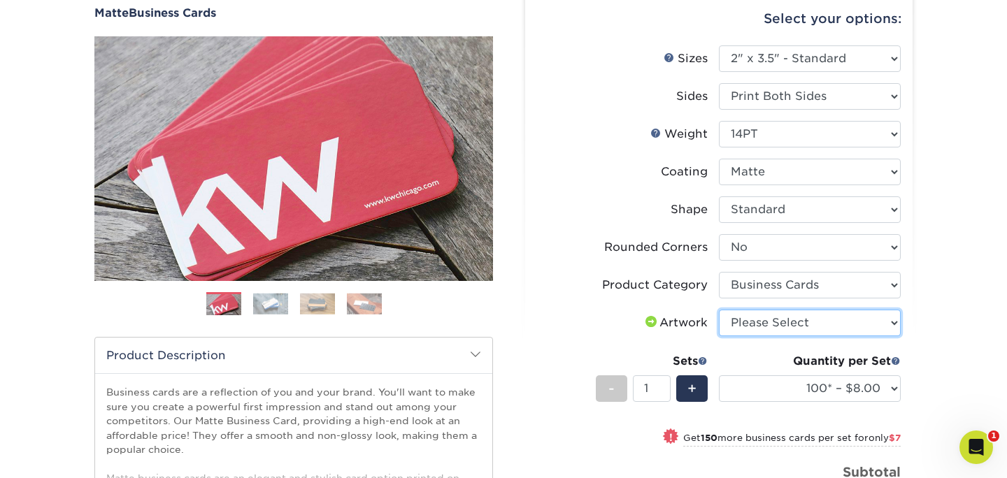
click at [800, 329] on select "Please Select I will upload files I need a design - $100" at bounding box center [810, 323] width 182 height 27
select select "upload"
click at [719, 310] on select "Please Select I will upload files I need a design - $100" at bounding box center [810, 323] width 182 height 27
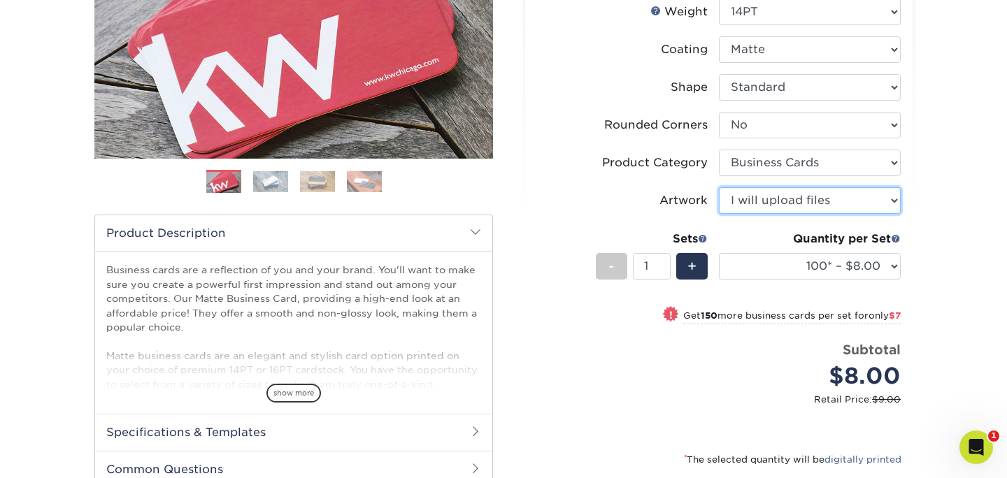
scroll to position [257, 0]
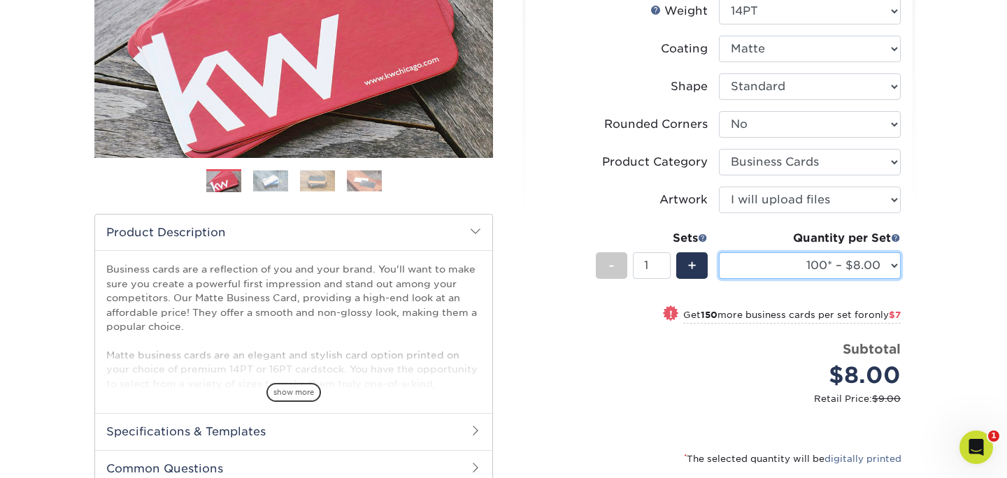
click at [802, 273] on select "100* – $8.00 250* – $15.00 500 – $30.00 1000 – $37.00 2500 – $66.00 5000 – $127…" at bounding box center [810, 265] width 182 height 27
select select "250* – $15.00"
click at [719, 252] on select "100* – $8.00 250* – $15.00 500 – $30.00 1000 – $37.00 2500 – $66.00 5000 – $127…" at bounding box center [810, 265] width 182 height 27
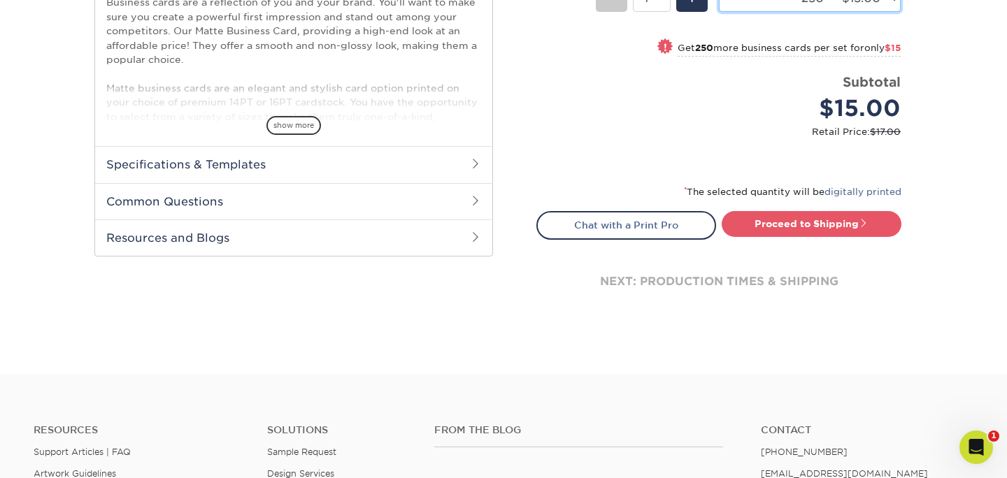
scroll to position [522, 0]
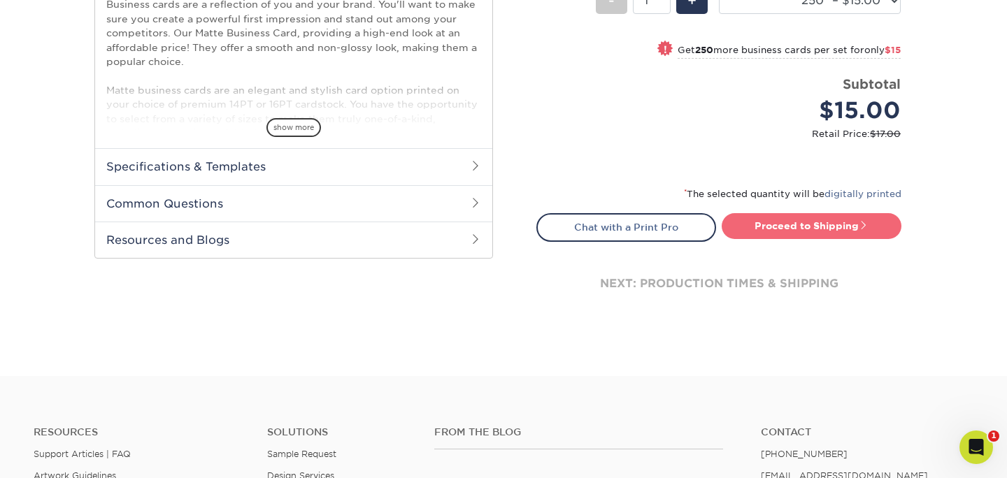
click at [811, 234] on link "Proceed to Shipping" at bounding box center [812, 225] width 180 height 25
type input "Set 1"
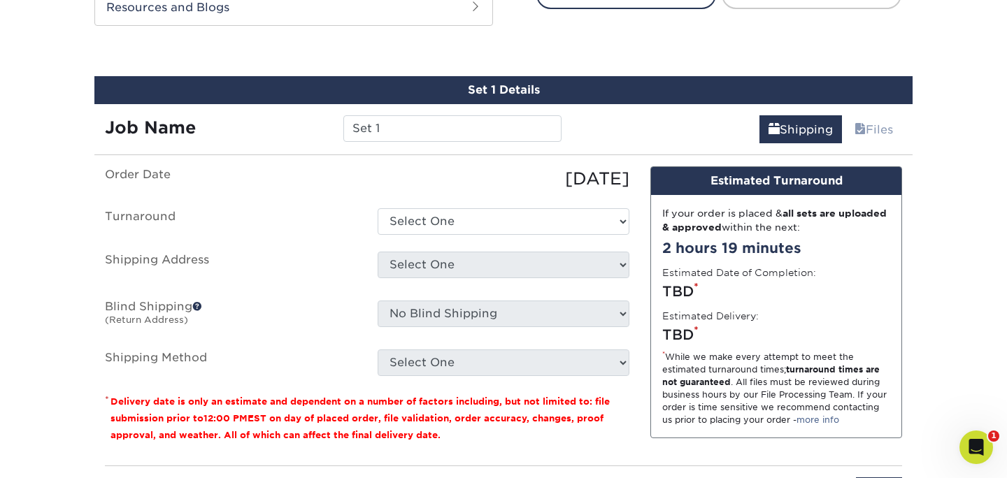
scroll to position [773, 0]
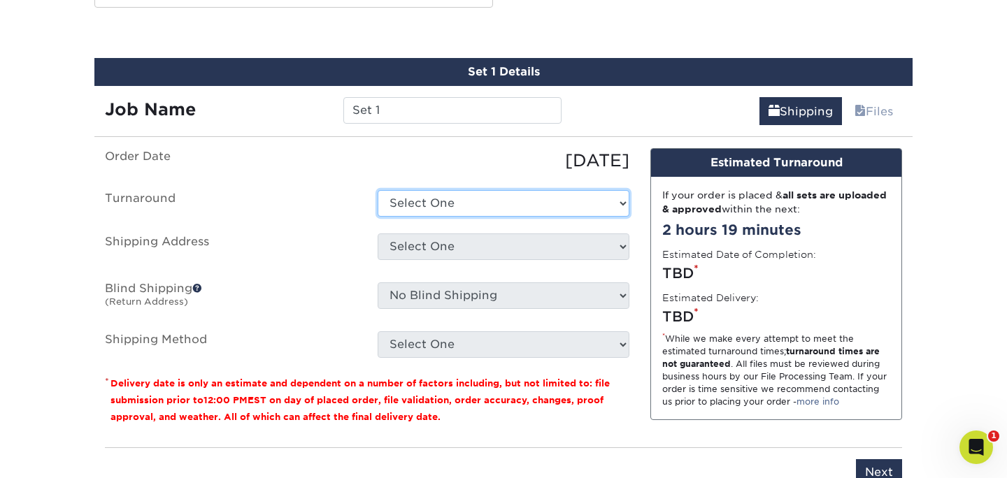
click at [491, 195] on select "Select One 2-4 Business Days 2 Day Next Business Day" at bounding box center [504, 203] width 252 height 27
select select "56f96fba-ecd4-4e1b-a4a4-6bff8fef1ff9"
click at [378, 190] on select "Select One 2-4 Business Days 2 Day Next Business Day" at bounding box center [504, 203] width 252 height 27
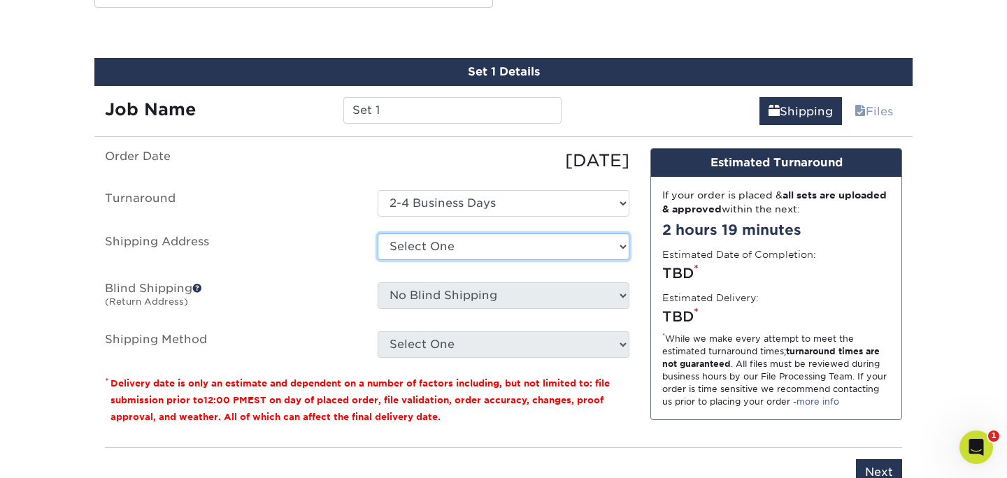
click at [485, 248] on select "Select One Eagle Rock Concrete New TMM Regency Sandhills TMM TMM + Add New Addr…" at bounding box center [504, 247] width 252 height 27
select select "251617"
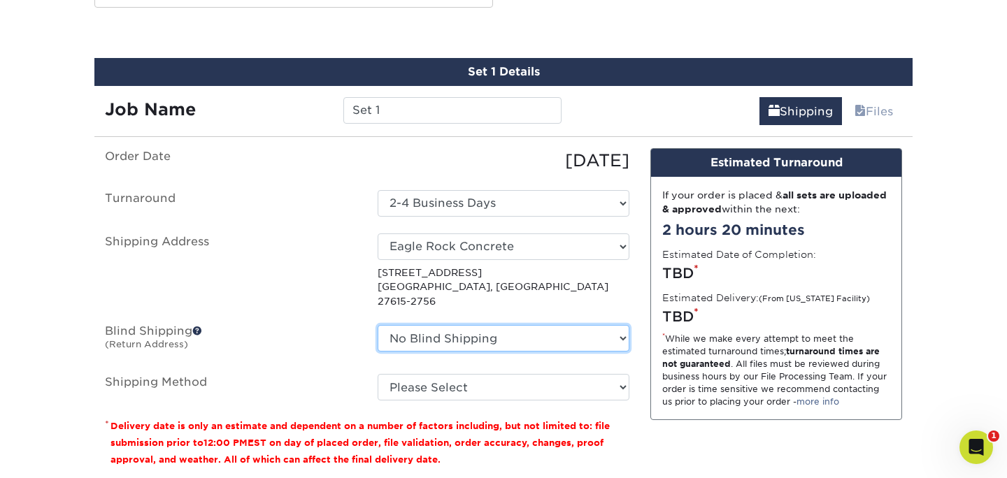
click at [480, 325] on select "No Blind Shipping Eagle Rock Concrete New TMM Regency Sandhills TMM TMM + Add N…" at bounding box center [504, 338] width 252 height 27
select select "184411"
click at [378, 325] on select "No Blind Shipping Eagle Rock Concrete New TMM Regency Sandhills TMM TMM + Add N…" at bounding box center [504, 338] width 252 height 27
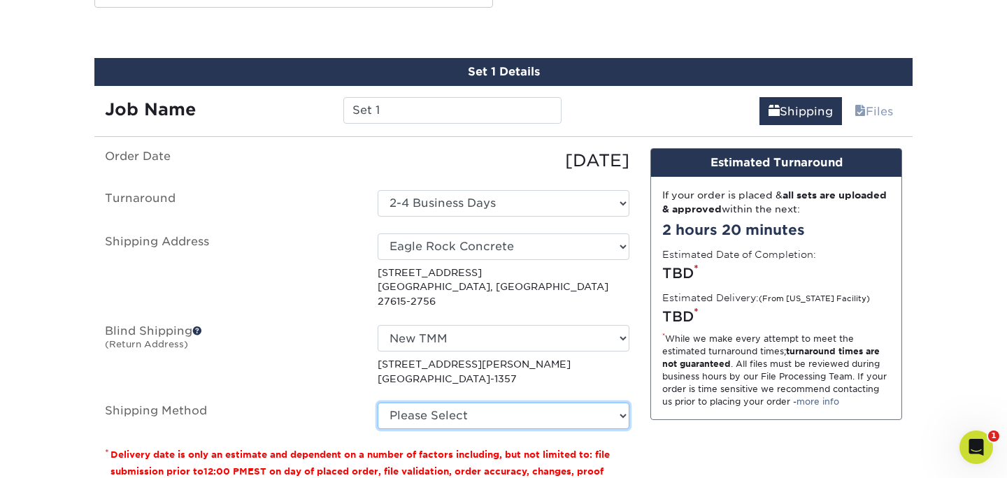
click at [473, 403] on select "Please Select Ground Shipping (+$7.84) 3 Day Shipping Service (+$15.34) 2 Day A…" at bounding box center [504, 416] width 252 height 27
select select "03"
click at [378, 403] on select "Please Select Ground Shipping (+$7.84) 3 Day Shipping Service (+$15.34) 2 Day A…" at bounding box center [504, 416] width 252 height 27
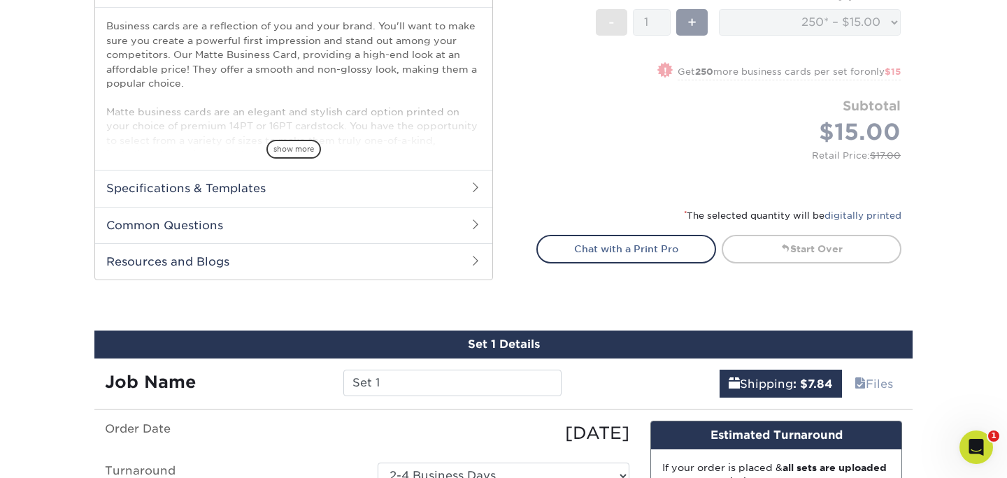
scroll to position [492, 0]
